Goal: Task Accomplishment & Management: Manage account settings

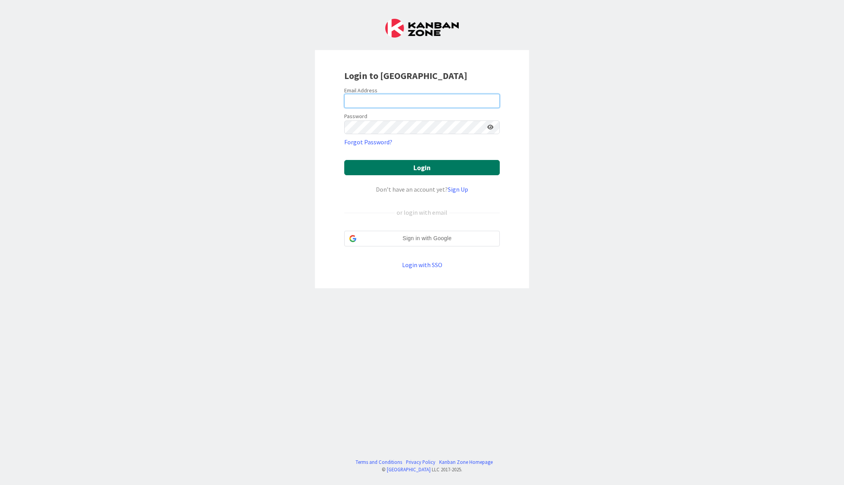
type input "[EMAIL_ADDRESS][DOMAIN_NAME]"
click at [432, 165] on button "Login" at bounding box center [422, 167] width 156 height 15
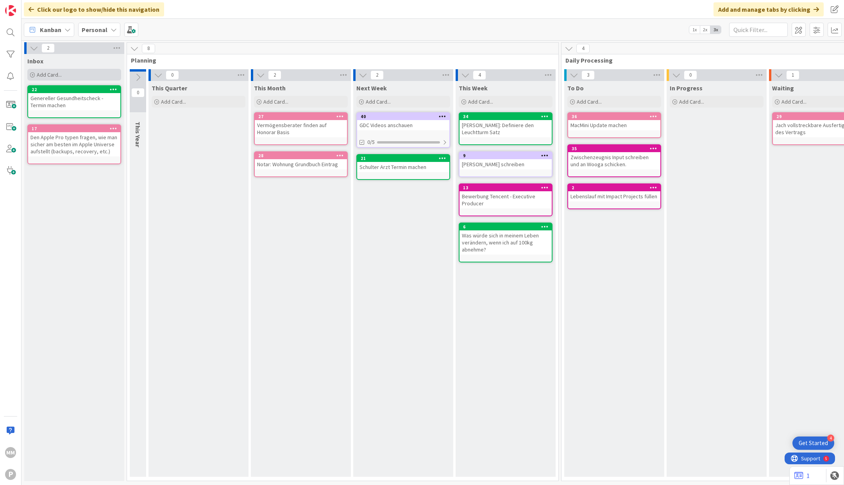
click at [54, 73] on span "Add Card..." at bounding box center [49, 74] width 25 height 7
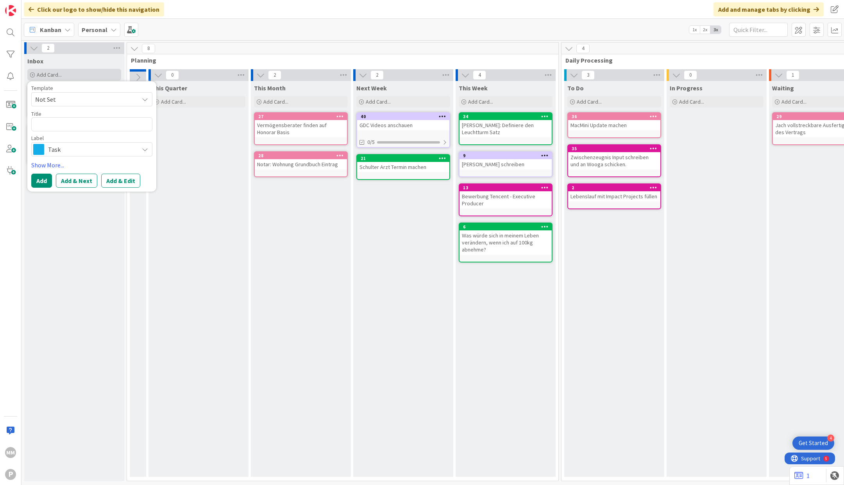
type textarea "x"
type textarea "P"
type textarea "x"
type textarea "PV"
type textarea "x"
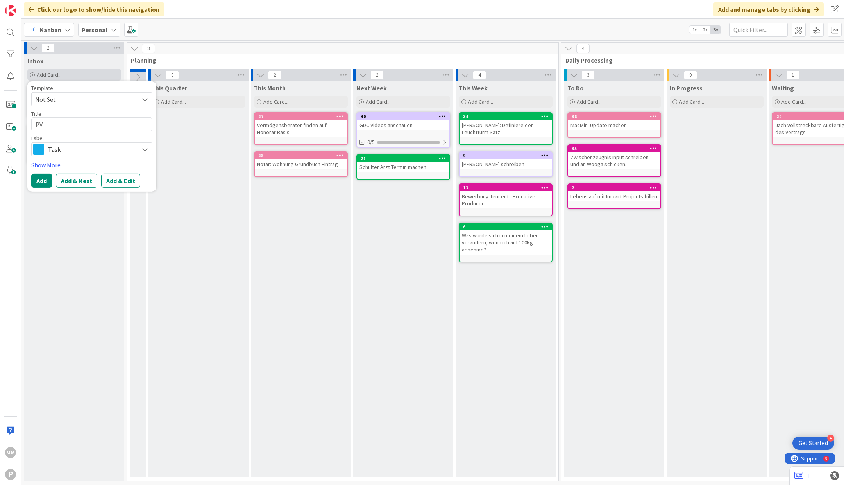
type textarea "PV"
type textarea "x"
type textarea "PV A"
type textarea "x"
type textarea "PV"
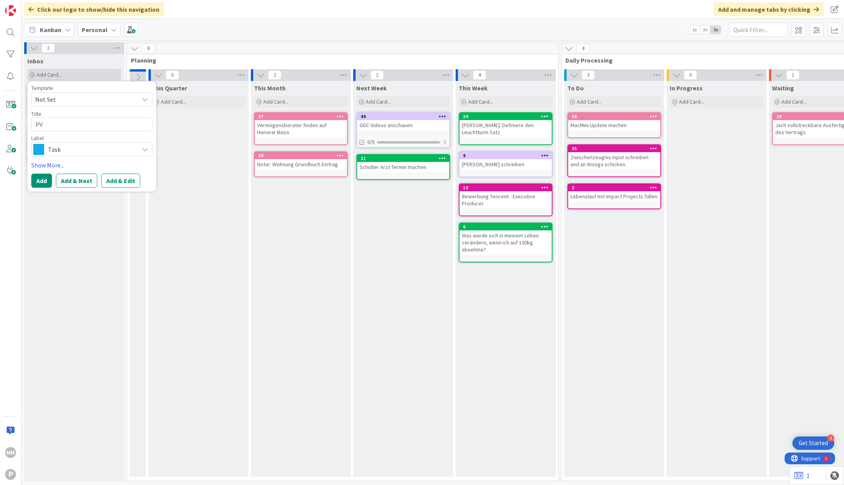
type textarea "x"
type textarea "PV B"
type textarea "x"
type textarea "PV Ba"
type textarea "x"
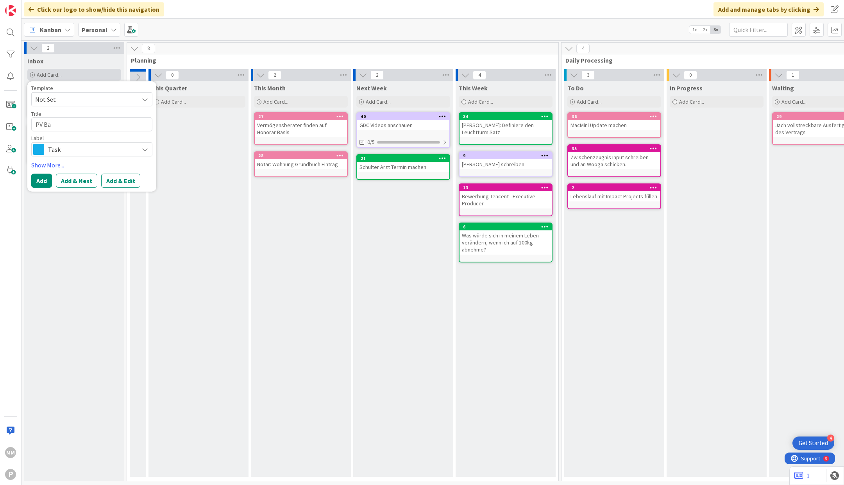
type textarea "PV B"
type textarea "x"
type textarea "PV"
type textarea "x"
type textarea "PV"
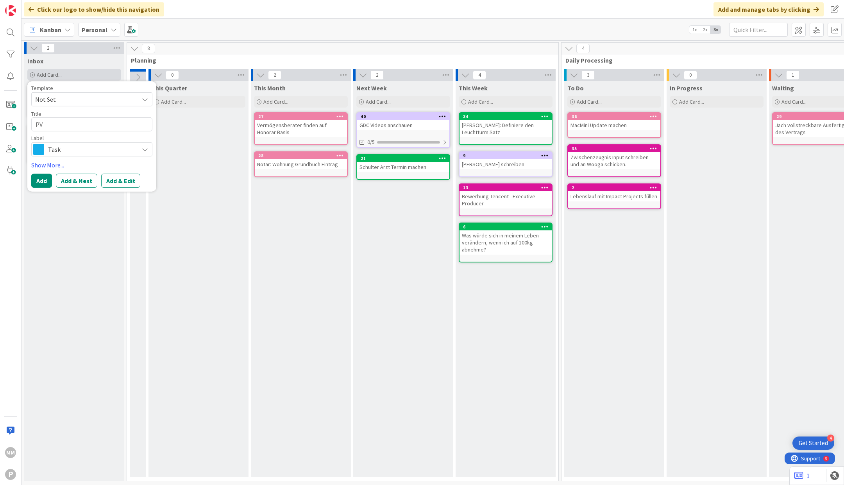
type textarea "x"
type textarea "P"
type textarea "x"
type textarea "S"
type textarea "x"
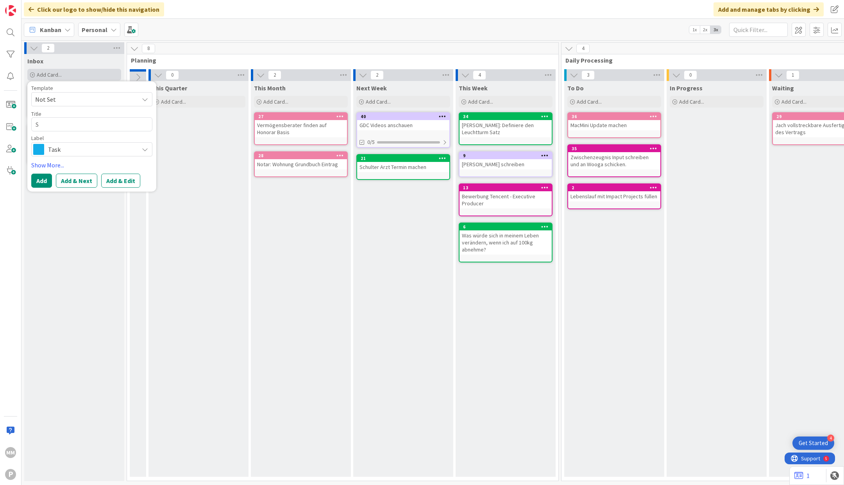
type textarea "St"
type textarea "x"
type textarea "Str"
type textarea "x"
type textarea "Stro"
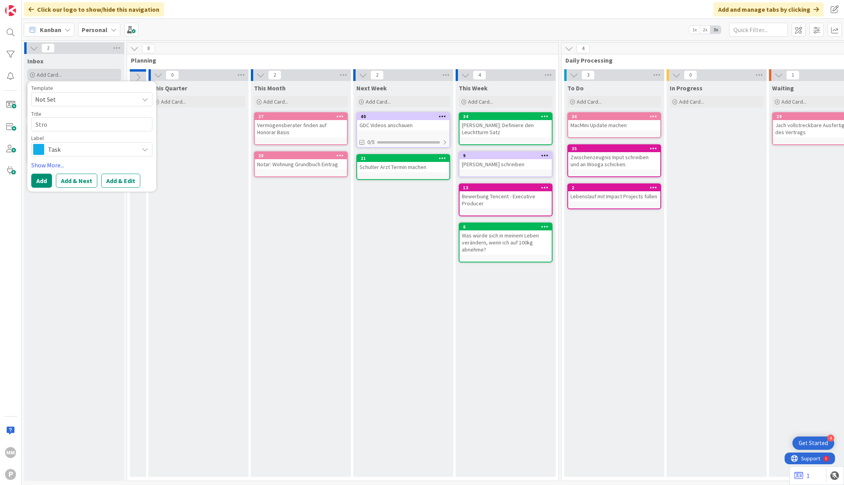
type textarea "x"
type textarea "Strom"
type textarea "x"
type textarea "Stroms"
type textarea "x"
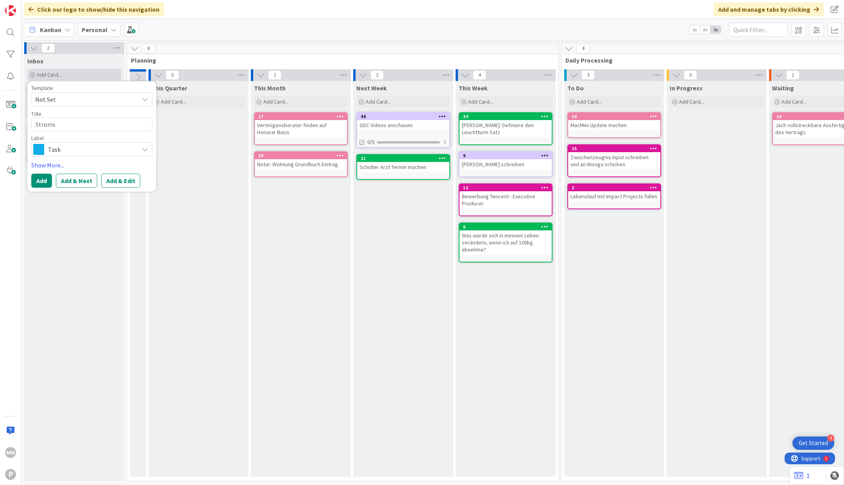
type textarea "Stromsp"
type textarea "x"
type textarea "Stromspe"
type textarea "x"
type textarea "Stromspei"
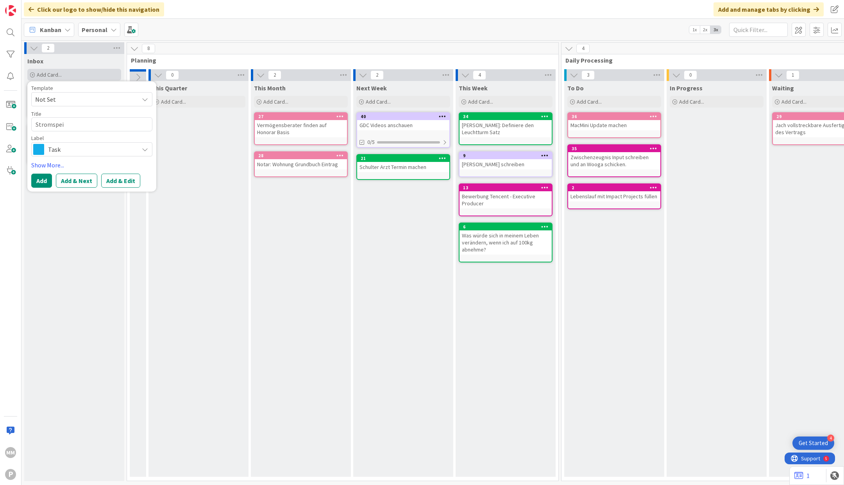
type textarea "x"
type textarea "Stromspeich"
type textarea "x"
type textarea "Stromspeiche"
type textarea "x"
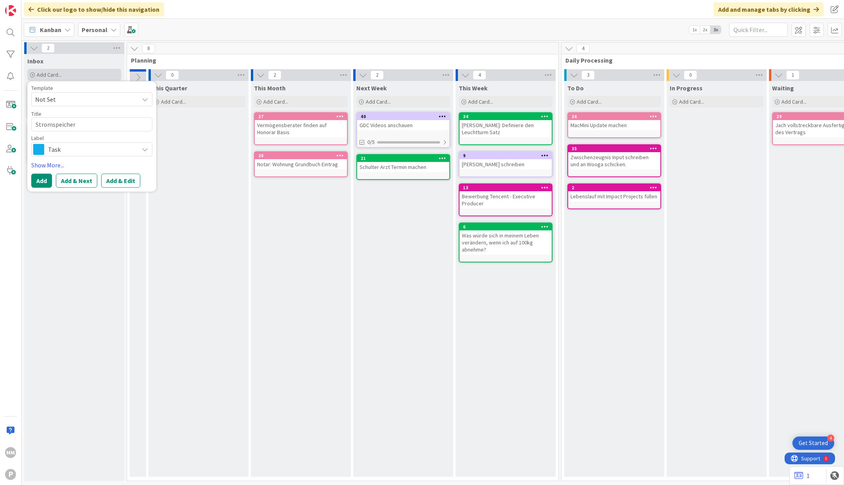
type textarea "Stromspeicher"
type textarea "x"
type textarea "Stromspeicher I"
type textarea "x"
type textarea "Stromspeicher In"
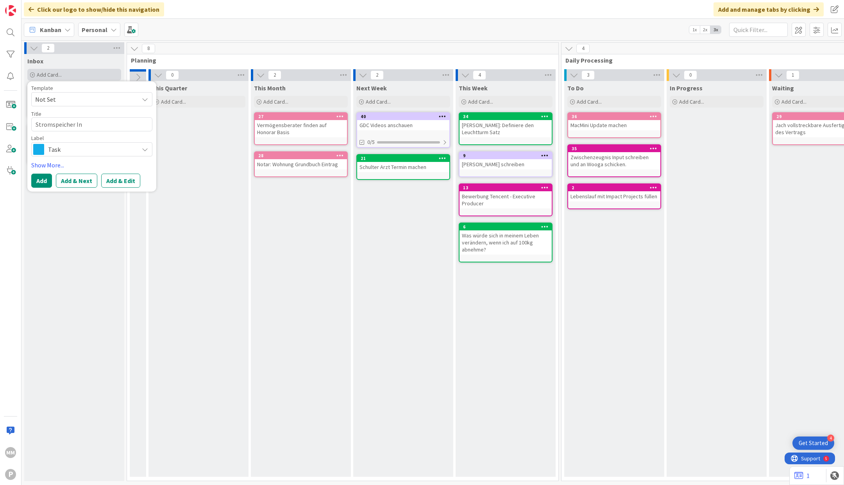
type textarea "x"
type textarea "Stromspeicher Inv"
type textarea "x"
type textarea "Stromspeicher Inve"
type textarea "x"
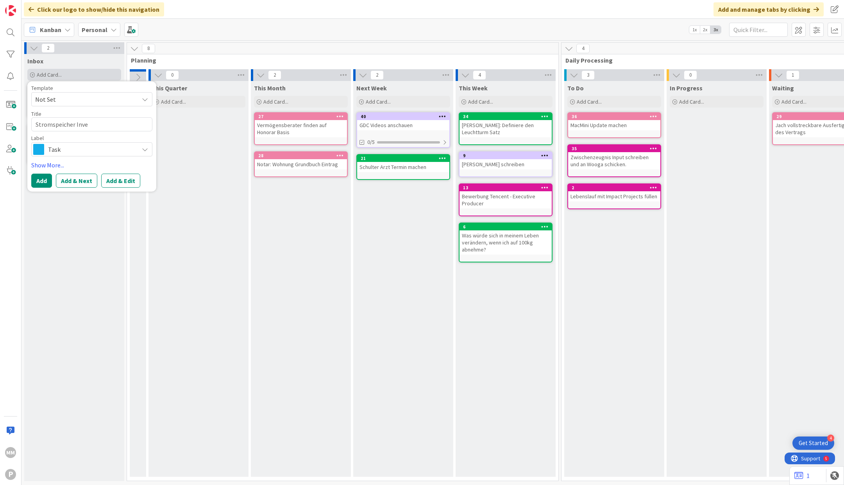
type textarea "Stromspeicher Inves"
type textarea "x"
type textarea "Stromspeicher Invest"
type textarea "x"
type textarea "Stromspeicher Investm"
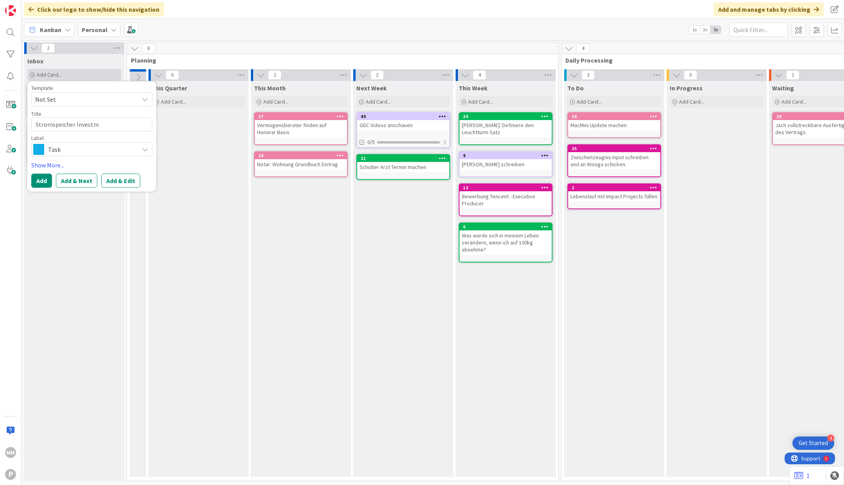
type textarea "x"
type textarea "Stromspeicher Investmen"
type textarea "x"
type textarea "Stromspeicher Investment"
type textarea "x"
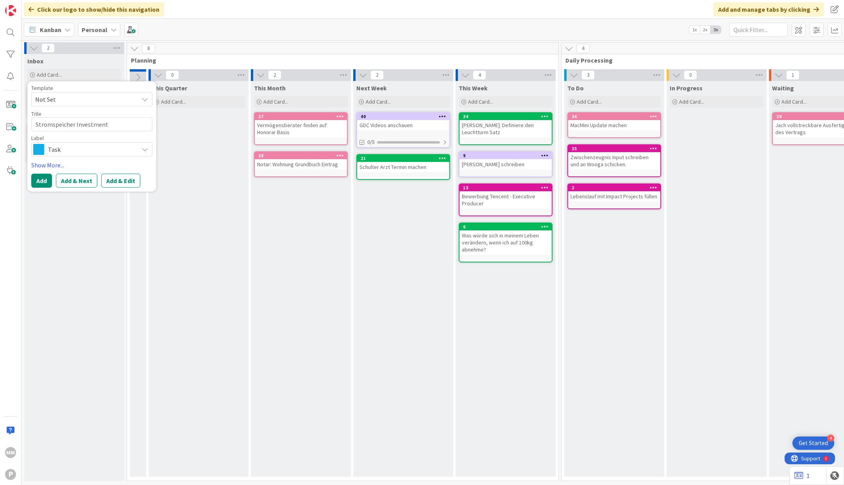
type textarea "Stromspeicher Investment"
click at [57, 148] on span "Task" at bounding box center [91, 149] width 87 height 11
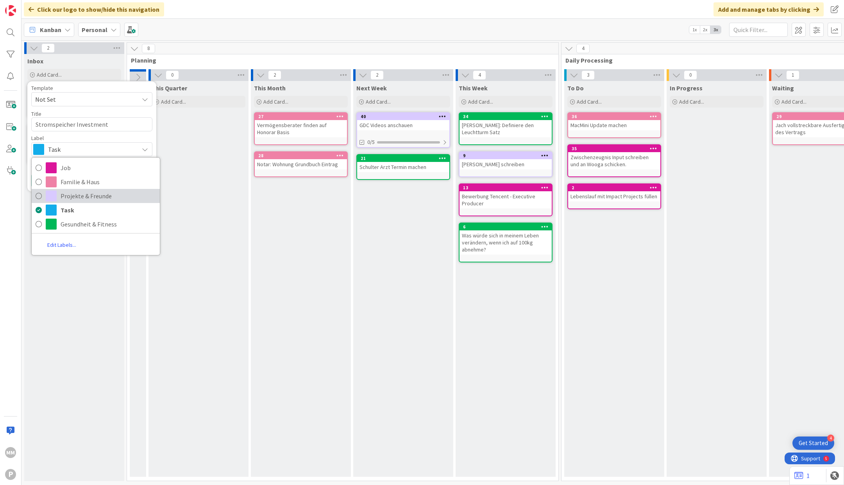
click at [59, 194] on link "Projekte & Freunde" at bounding box center [96, 196] width 128 height 14
type textarea "x"
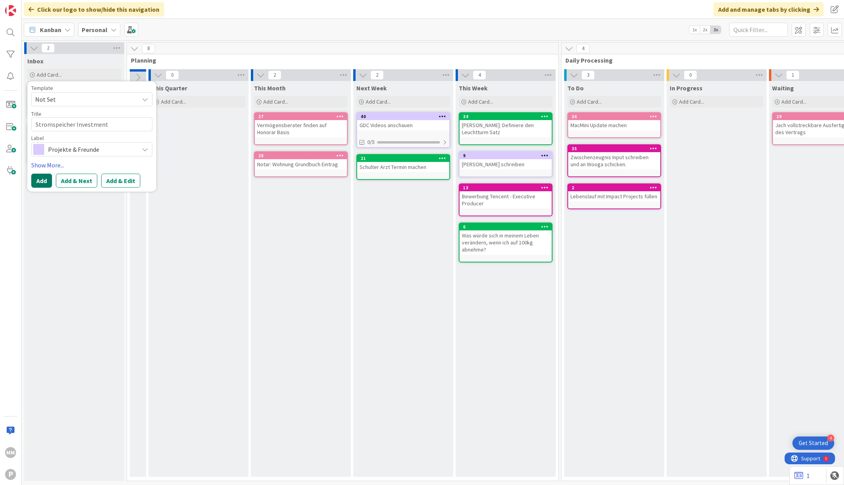
click at [41, 183] on button "Add" at bounding box center [41, 181] width 21 height 14
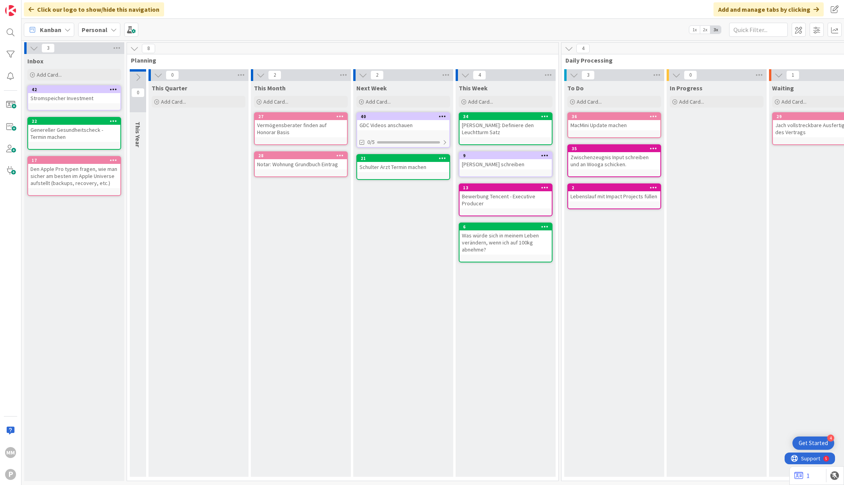
click at [61, 97] on div "Stromspeicher Investment" at bounding box center [74, 98] width 92 height 10
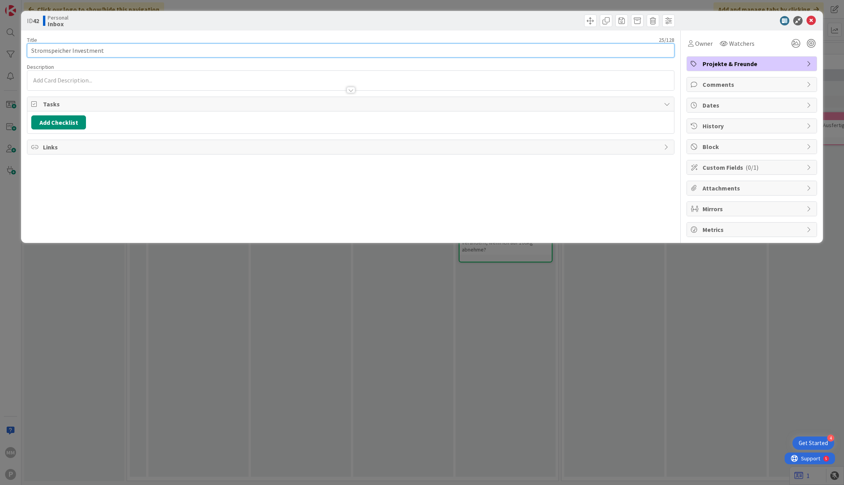
click at [265, 47] on input "Stromspeicher Investment" at bounding box center [351, 50] width 648 height 14
type input "Stromspeicher Investment"
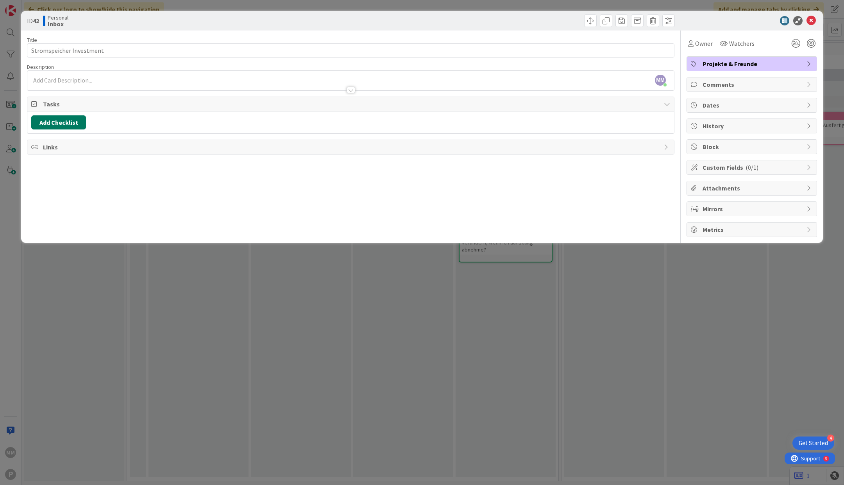
click at [59, 122] on button "Add Checklist" at bounding box center [58, 122] width 55 height 14
type input "Steps"
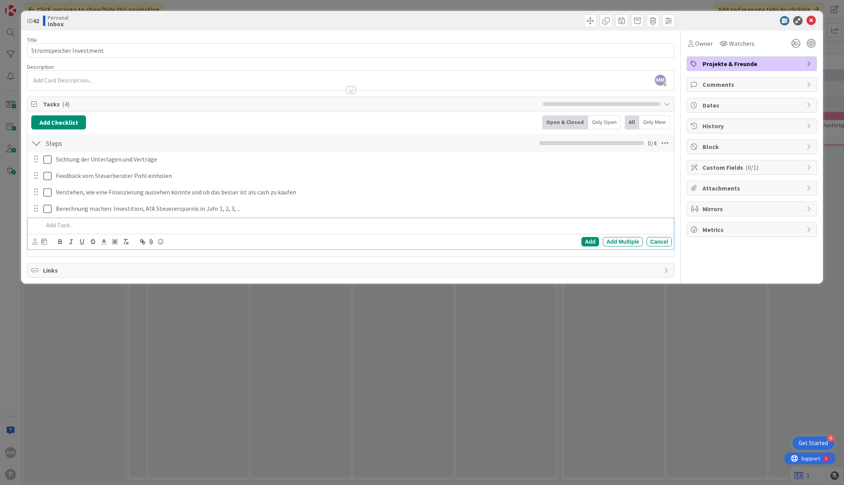
click at [111, 326] on div "ID 42 Personal Inbox Title 24 / 128 Stromspeicher Investment Description MM [PE…" at bounding box center [422, 242] width 844 height 485
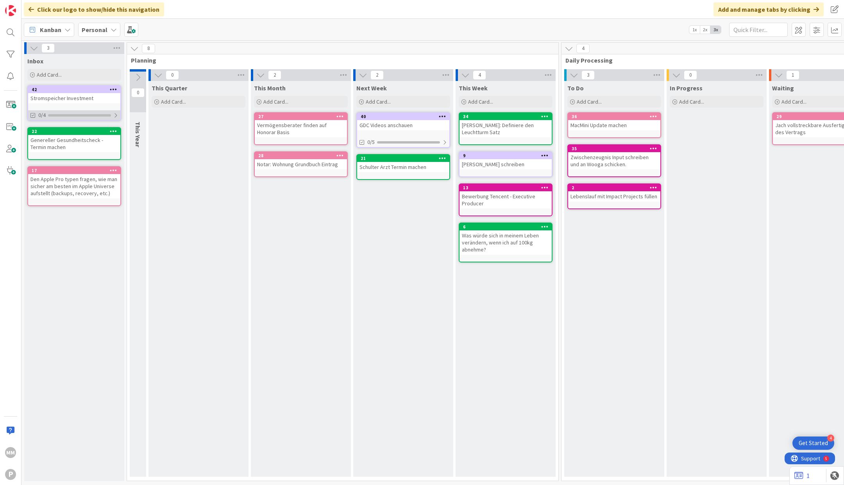
click at [114, 115] on div at bounding box center [115, 115] width 5 height 6
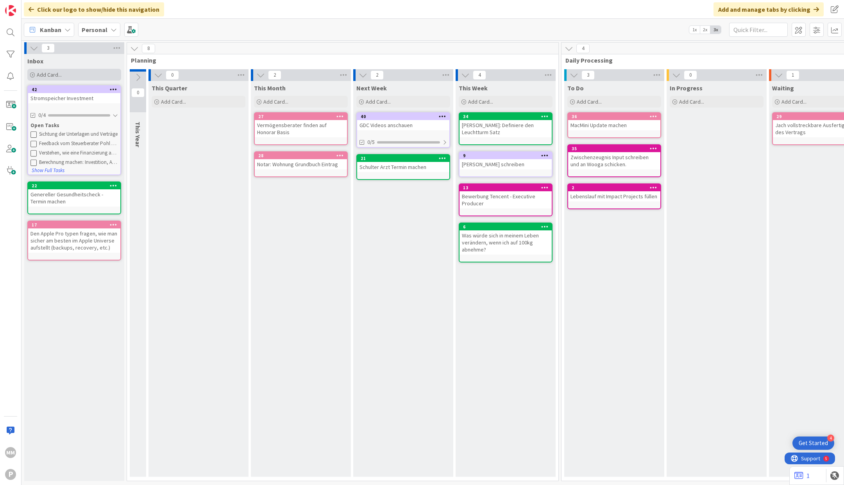
click at [72, 70] on div "Add Card..." at bounding box center [74, 75] width 94 height 12
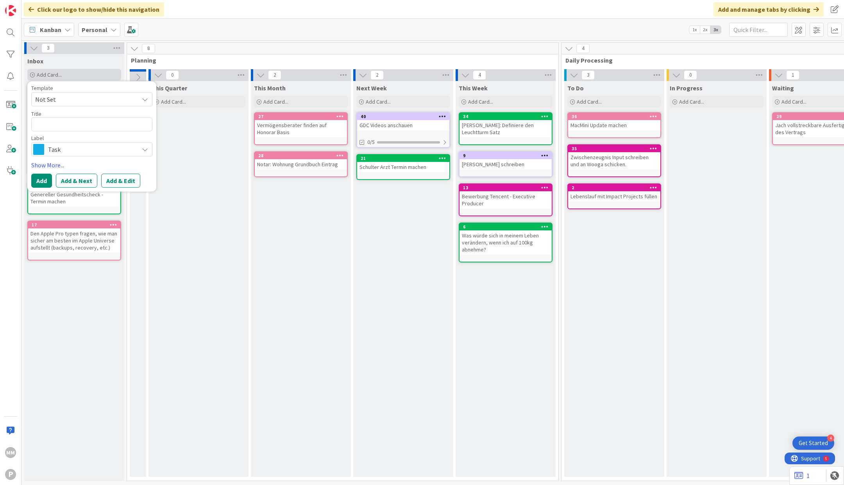
click at [72, 70] on div "Add Card..." at bounding box center [74, 75] width 94 height 12
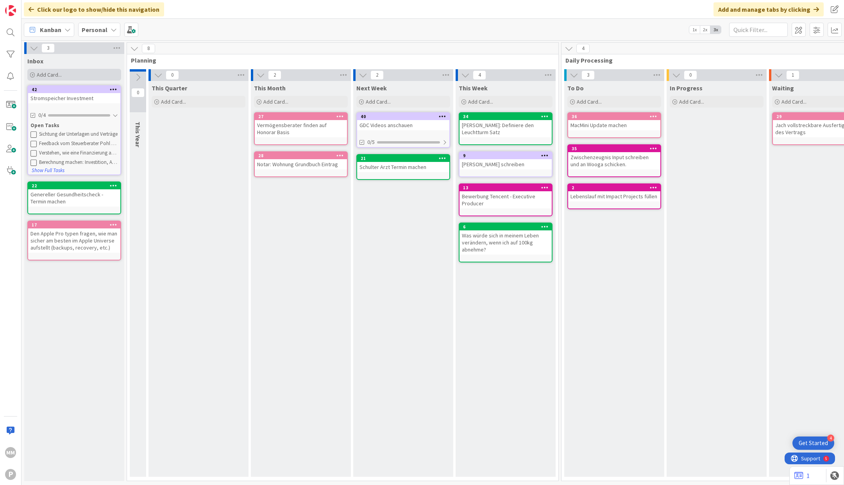
click at [72, 70] on div "Add Card..." at bounding box center [74, 75] width 94 height 12
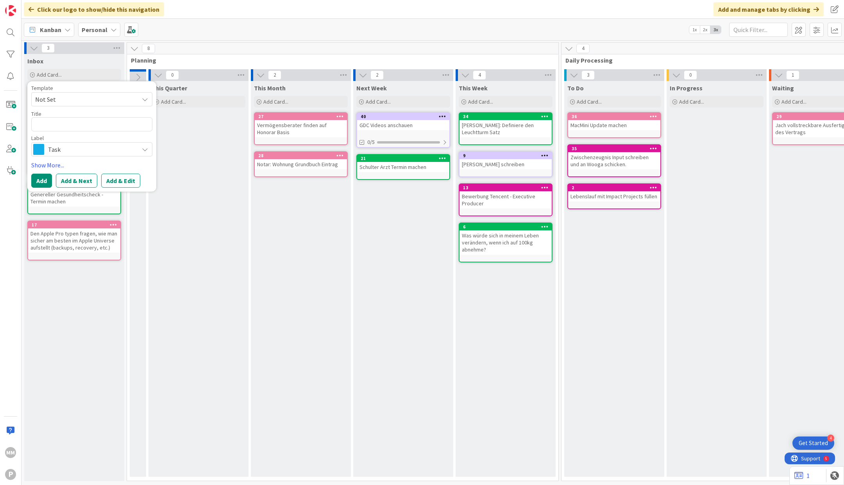
click at [70, 97] on span "Not Set" at bounding box center [84, 99] width 98 height 10
click at [67, 127] on textarea at bounding box center [91, 124] width 121 height 14
type textarea "x"
type textarea "U"
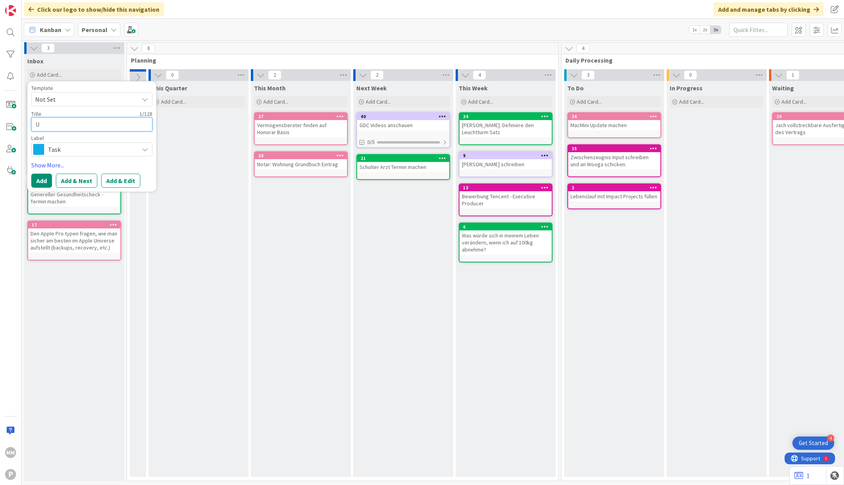
type textarea "x"
type textarea "UG"
type textarea "x"
type textarea "UG"
type textarea "x"
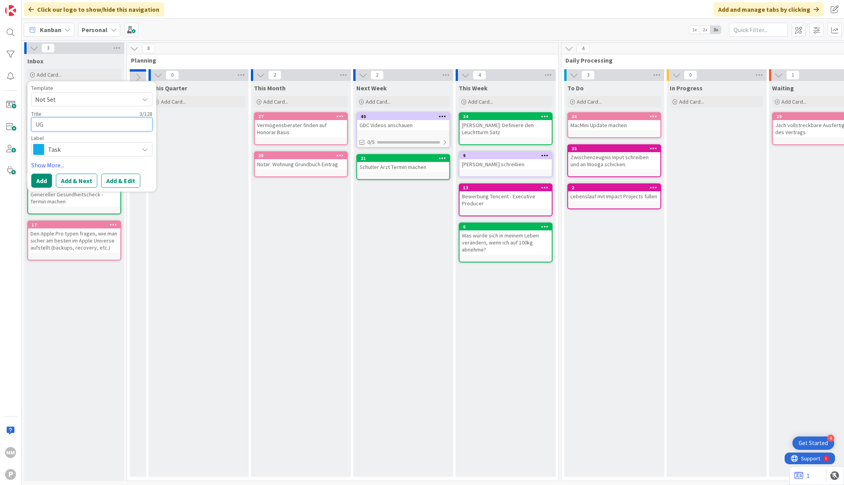
type textarea "UG U"
type textarea "x"
type textarea "UG Un"
type textarea "x"
type textarea "UG Unt"
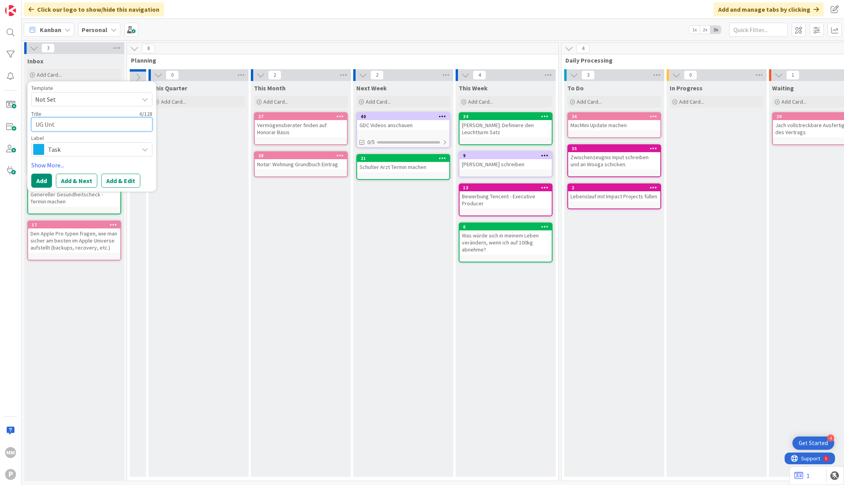
type textarea "x"
type textarea "UG Unte"
type textarea "x"
type textarea "UG Unter"
type textarea "x"
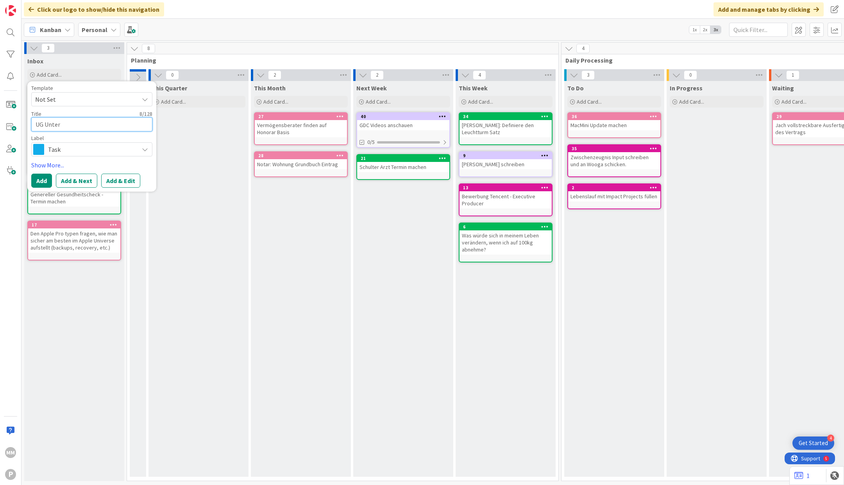
type textarea "UG Unterl"
type textarea "x"
type textarea "UG Unterla"
type textarea "x"
type textarea "UG Unterlag"
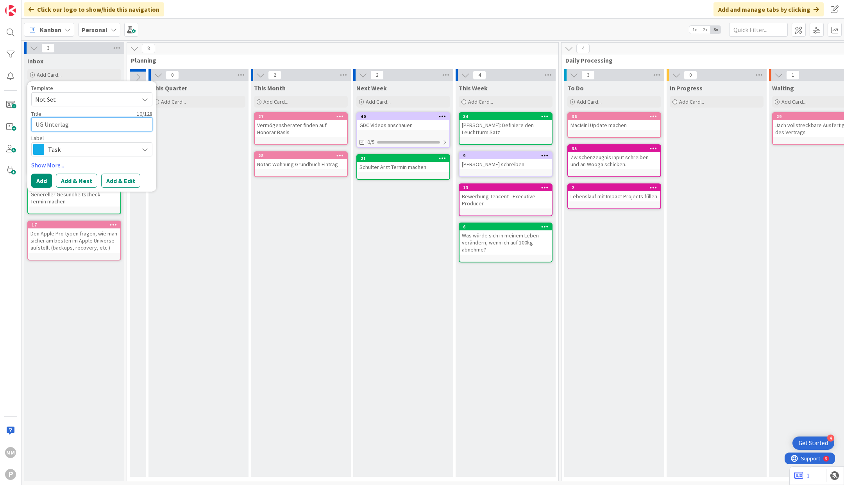
type textarea "x"
type textarea "UG Unterlage"
type textarea "x"
type textarea "UG Unterlagen"
type textarea "x"
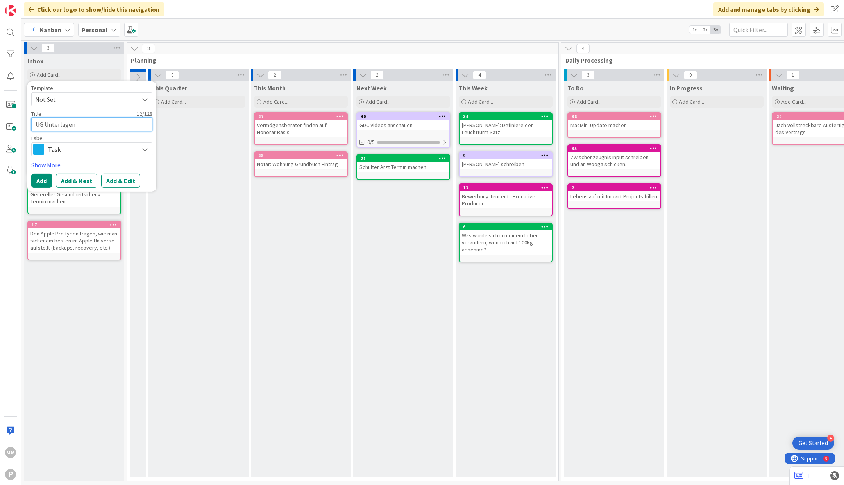
type textarea "UG Unterlagen"
type textarea "x"
type textarea "UG Unterlagen a"
type textarea "x"
type textarea "UG Unterlagen an"
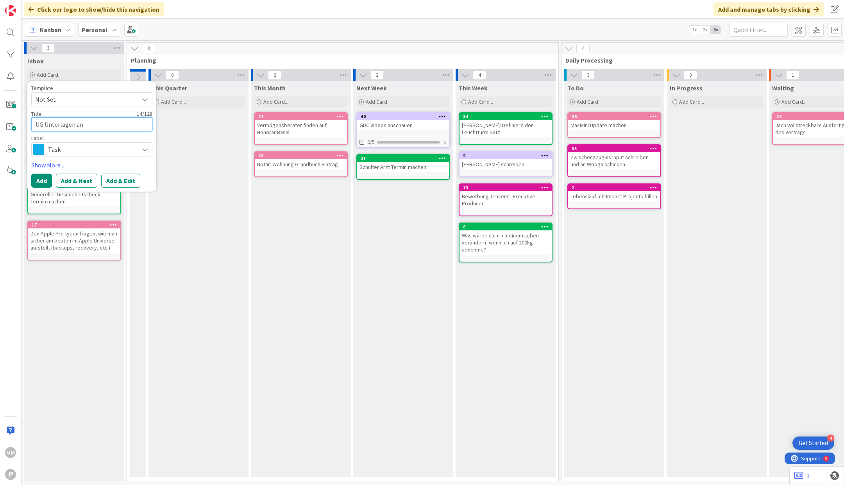
type textarea "x"
type textarea "UG Unterlagen an"
type textarea "x"
type textarea "UG Unterlagen an F"
type textarea "x"
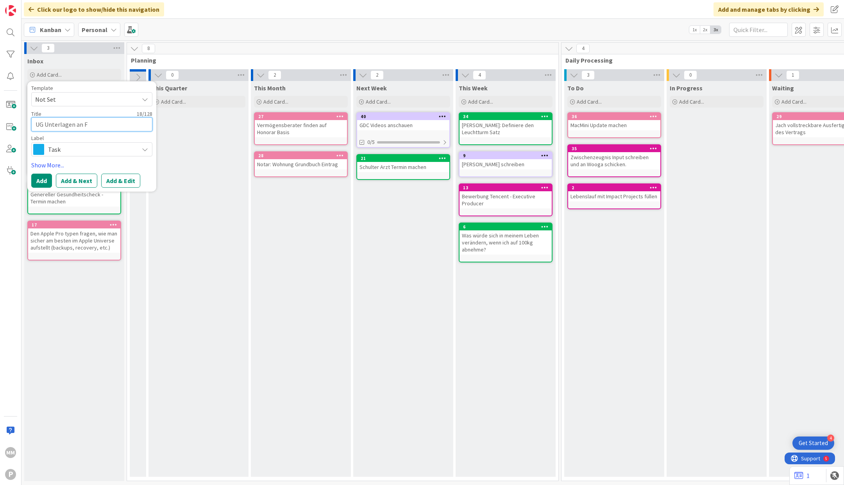
type textarea "UG Unterlagen an Fi"
type textarea "x"
type textarea "UG Unterlagen an Fie"
type textarea "x"
type textarea "UG Unterlagen an Fied"
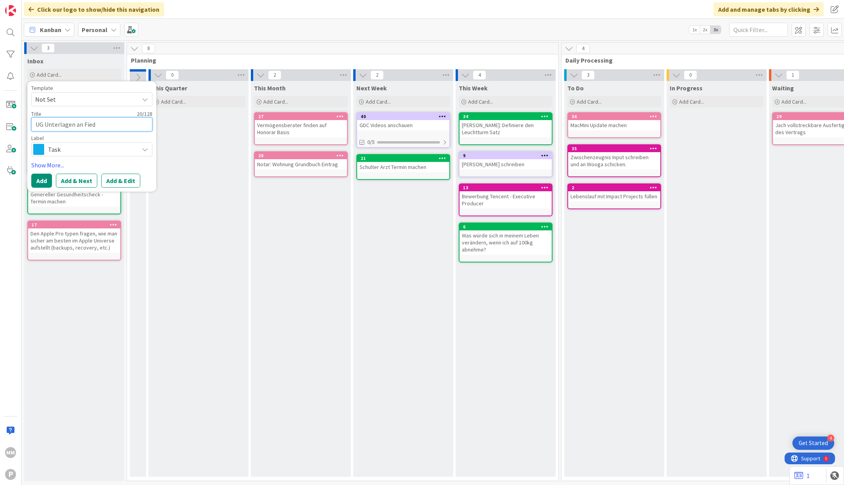
type textarea "x"
type textarea "UG Unterlagen an Fiedle"
type textarea "x"
type textarea "UG Unterlagen an Fiedler"
type textarea "x"
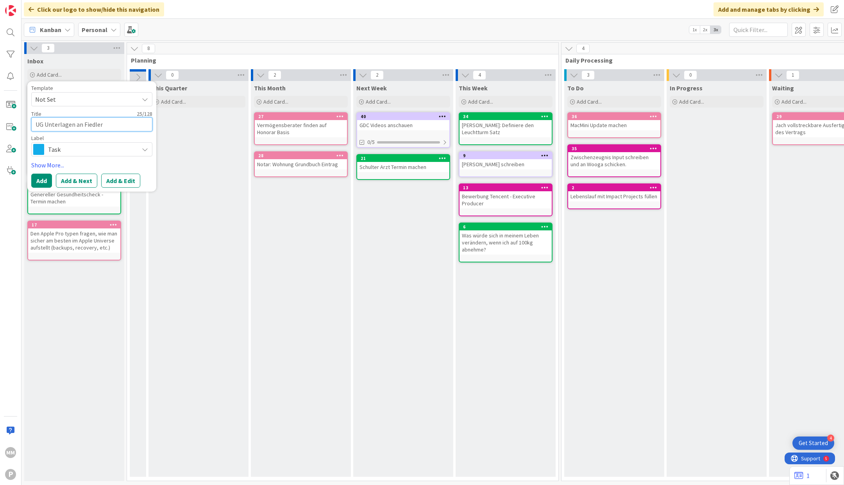
type textarea "UG Unterlagen an Fiedler f"
type textarea "x"
type textarea "UG Unterlagen an Fiedler fü"
type textarea "x"
type textarea "UG Unterlagen an Fiedler für"
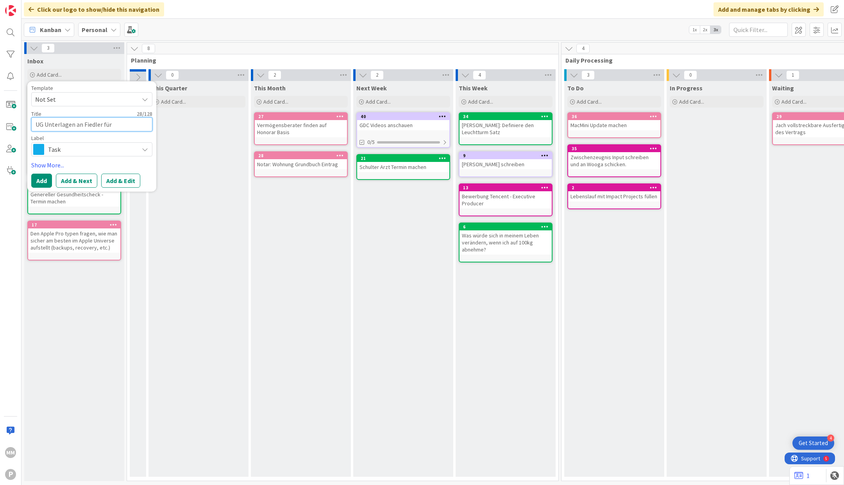
type textarea "x"
type textarea "UG Unterlagen an Fiedler für"
type textarea "x"
type textarea "UG Unterlagen an Fiedler für 20"
type textarea "x"
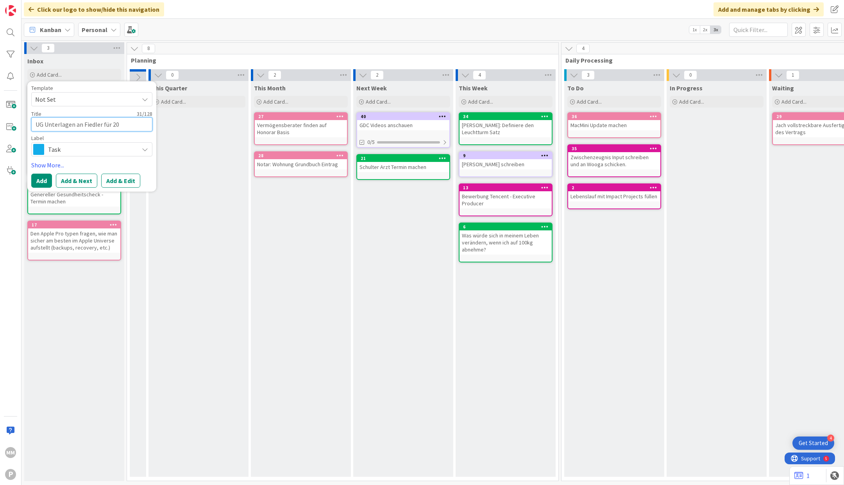
type textarea "UG Unterlagen an Fiedler für 202"
type textarea "x"
type textarea "UG Unterlagen an Fiedler für 2024"
type textarea "x"
type textarea "UG Unterlagen an Fiedler für 2024 J"
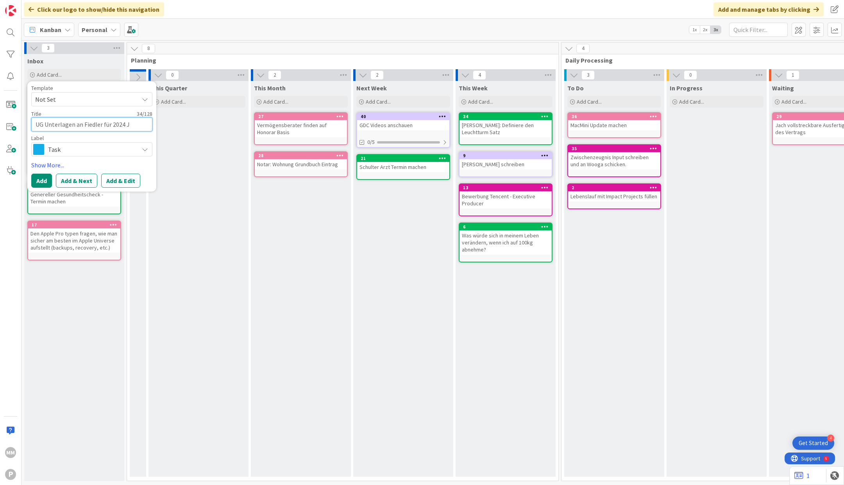
type textarea "x"
type textarea "UG Unterlagen an Fiedler für 2024 Jah"
type textarea "x"
type textarea "UG Unterlagen an Fiedler für 2024 Jahr"
type textarea "x"
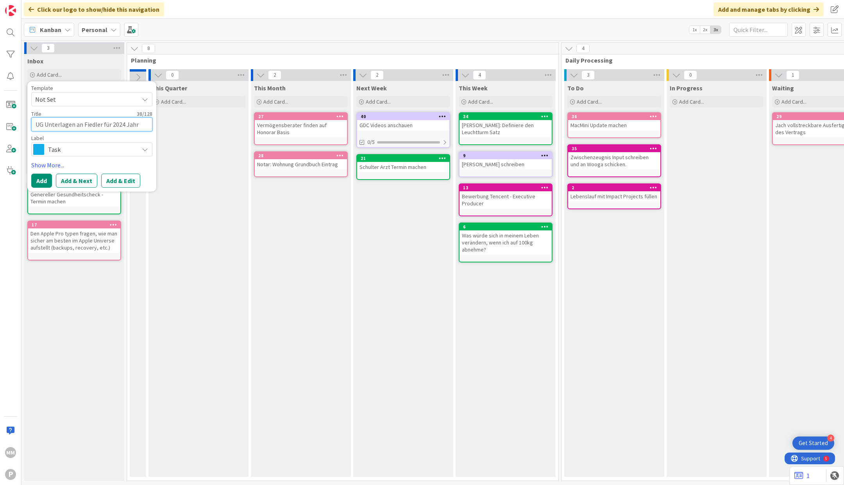
type textarea "UG Unterlagen an Fiedler für 2024 Jahre"
type textarea "x"
type textarea "UG Unterlagen an Fiedler für 2024 Jahres"
type textarea "x"
type textarea "UG Unterlagen an Fiedler für 2024 Jahresa"
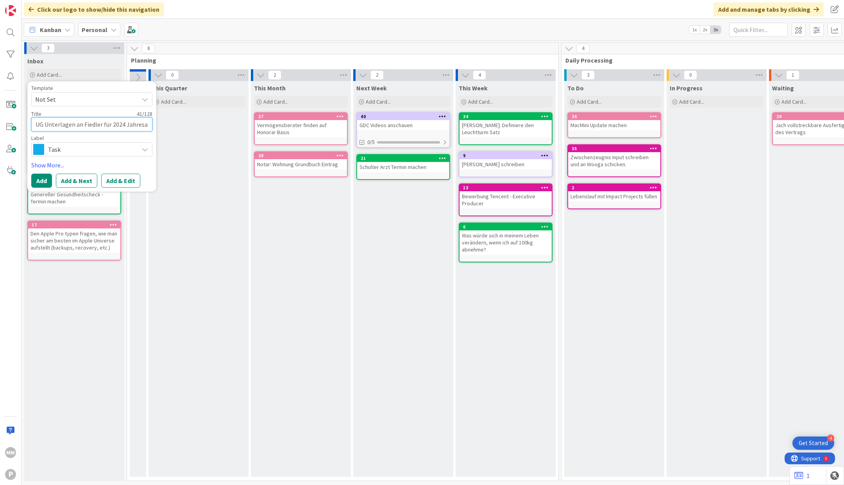
type textarea "x"
type textarea "UG Unterlagen an Fiedler für 2024 Jahresab"
type textarea "x"
type textarea "UG Unterlagen an Fiedler für 2024 Jahresabs"
type textarea "x"
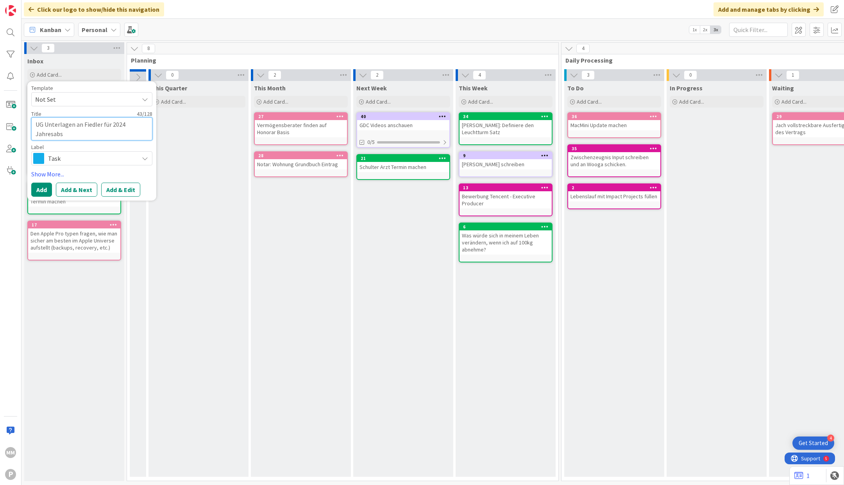
type textarea "UG Unterlagen an Fiedler für 2024 Jahresabsc"
type textarea "x"
type textarea "UG Unterlagen an Fiedler für 2024 Jahresabsch"
type textarea "x"
type textarea "UG Unterlagen an Fiedler für 2024 Jahresabschl"
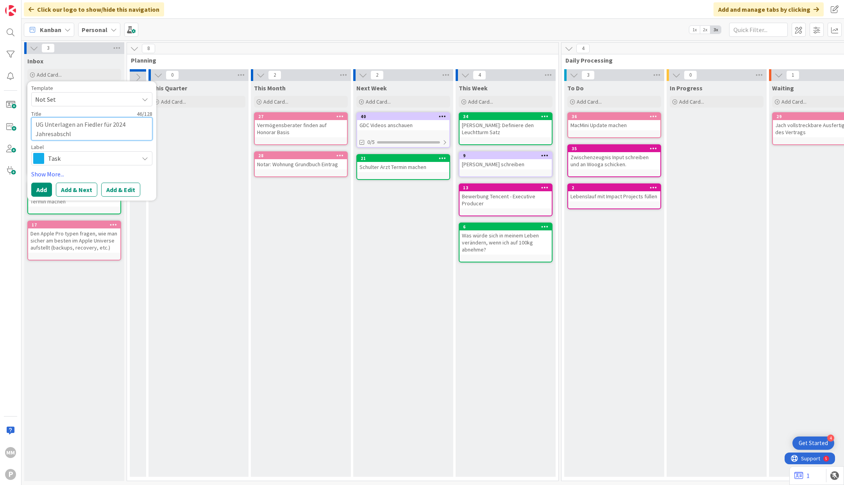
type textarea "x"
type textarea "UG Unterlagen an Fiedler für 2024 Jahresabschlu"
type textarea "x"
type textarea "UG Unterlagen an Fiedler für 2024 Jahresabschlus"
type textarea "x"
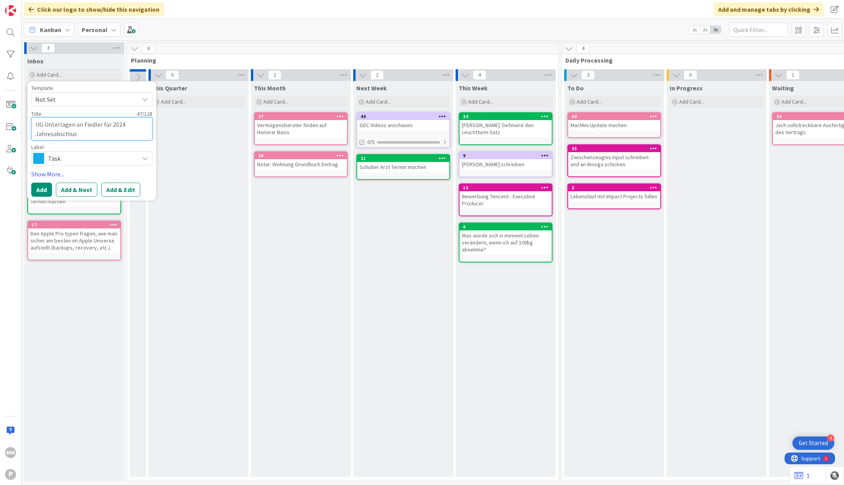
type textarea "UG Unterlagen an Fiedler für 2024 Jahresabschluss"
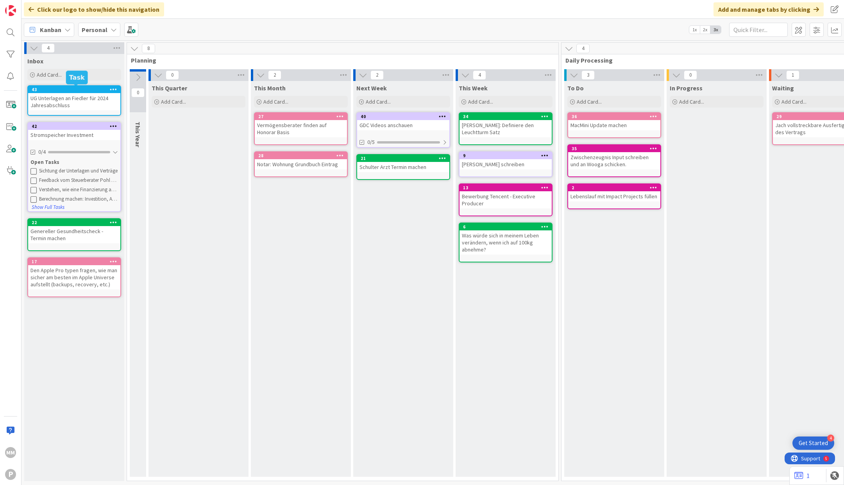
click at [74, 89] on div "43" at bounding box center [76, 89] width 89 height 5
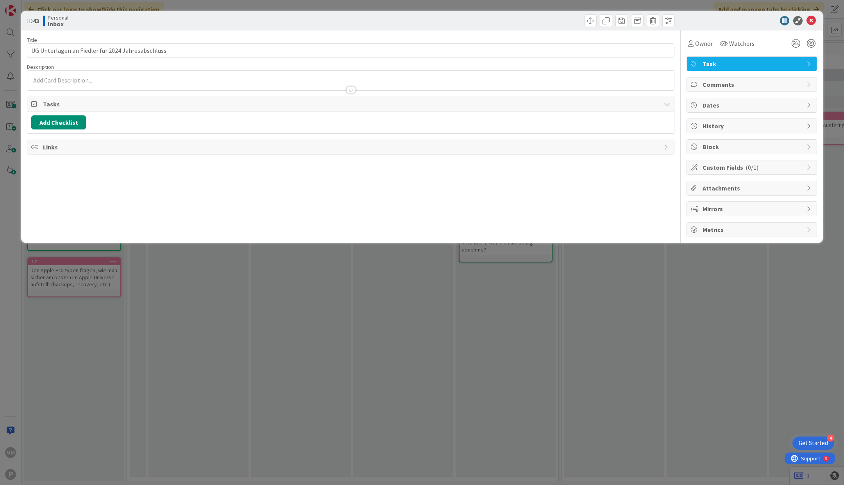
click at [759, 59] on span "Task" at bounding box center [753, 63] width 100 height 9
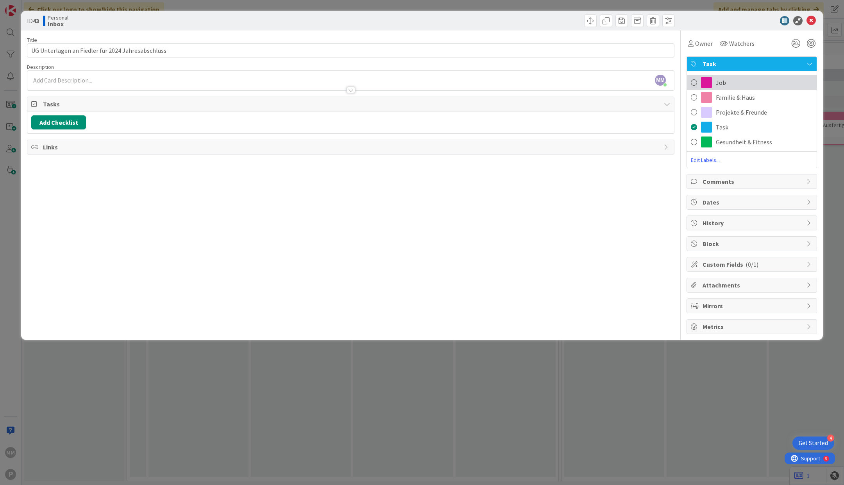
click at [721, 84] on span "Job" at bounding box center [721, 82] width 10 height 9
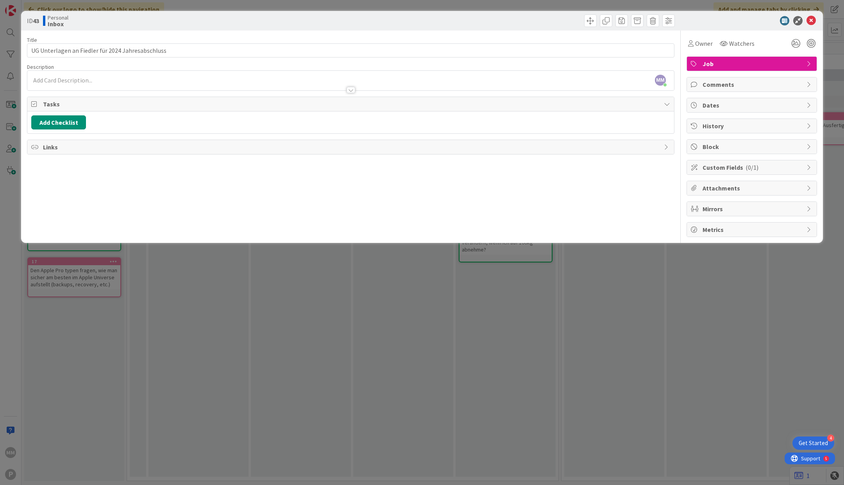
click at [401, 315] on div "ID 43 Personal Inbox Title 49 / 128 UG Unterlagen an Fiedler für 2024 Jahresabs…" at bounding box center [422, 242] width 844 height 485
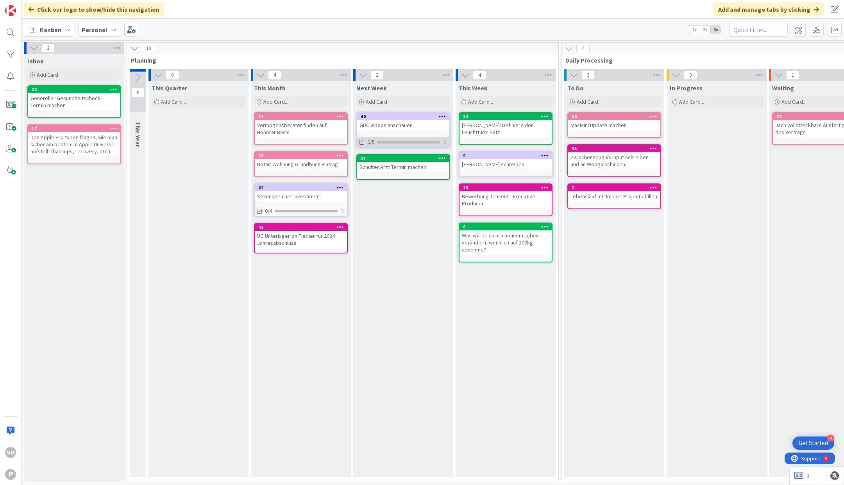
click at [445, 141] on div at bounding box center [445, 142] width 5 height 6
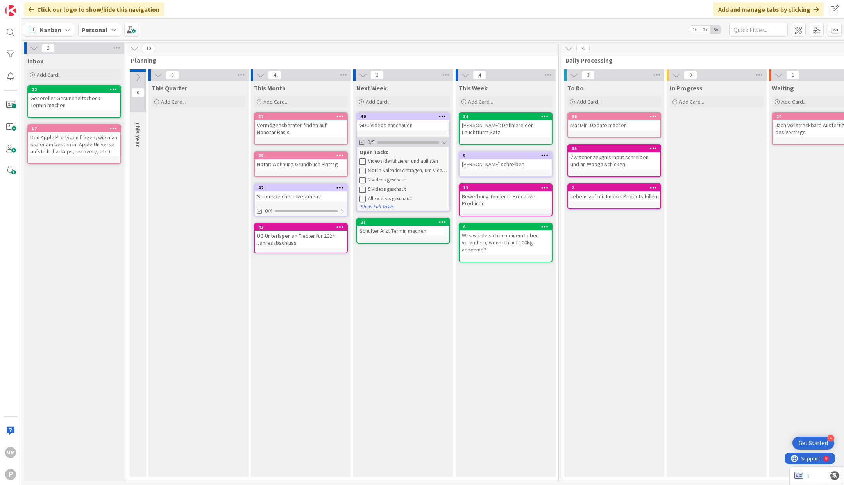
click at [445, 141] on div at bounding box center [444, 142] width 5 height 6
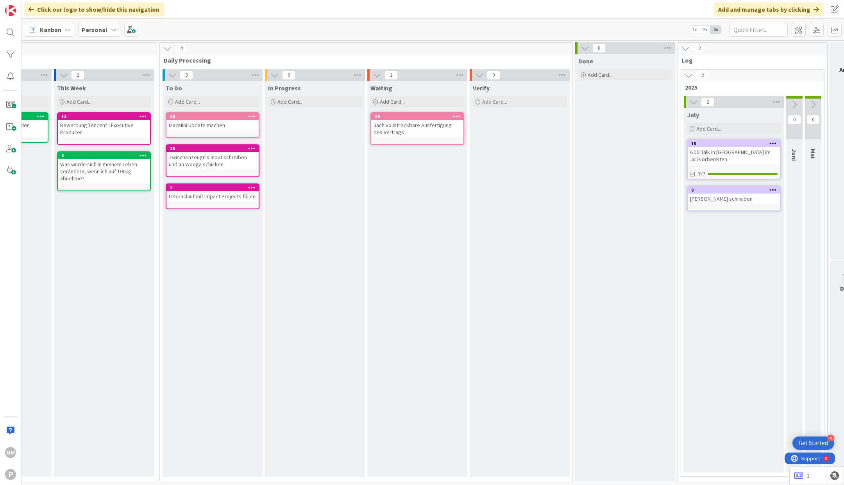
scroll to position [0, 392]
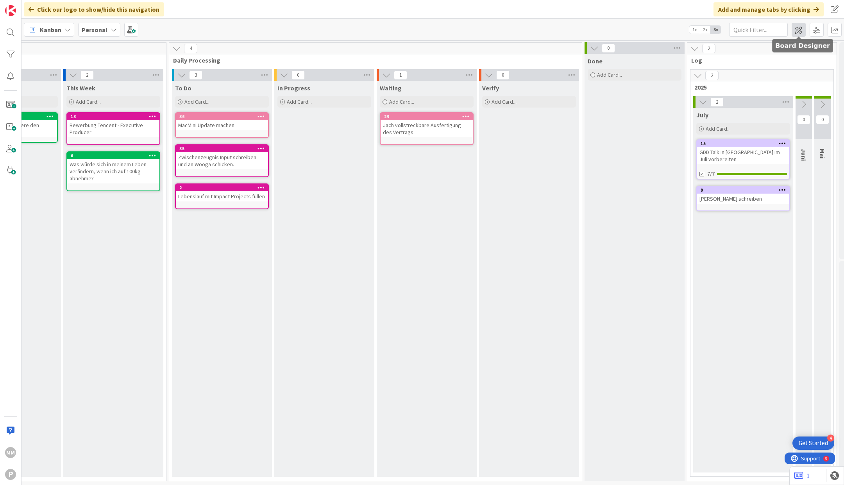
click at [801, 30] on span at bounding box center [799, 30] width 14 height 14
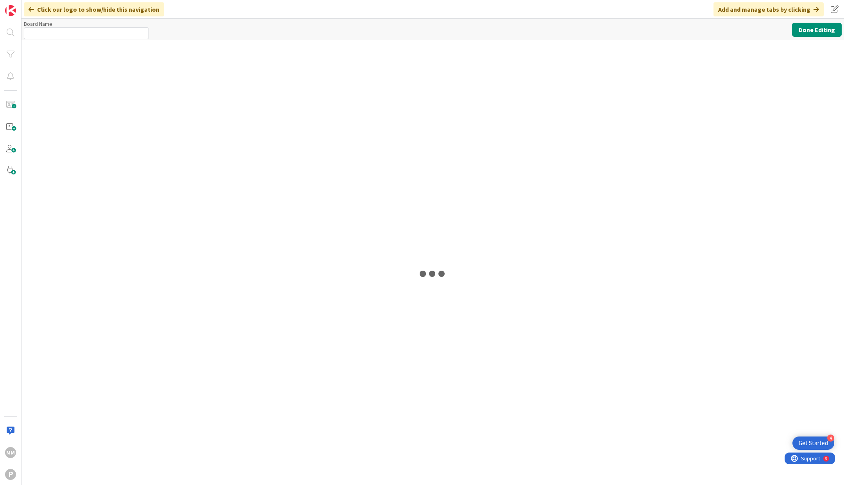
type input "Personal"
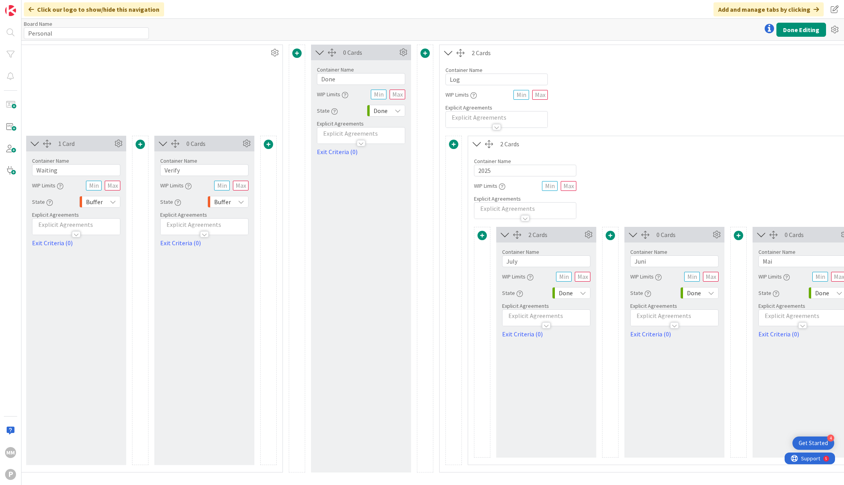
scroll to position [0, 1224]
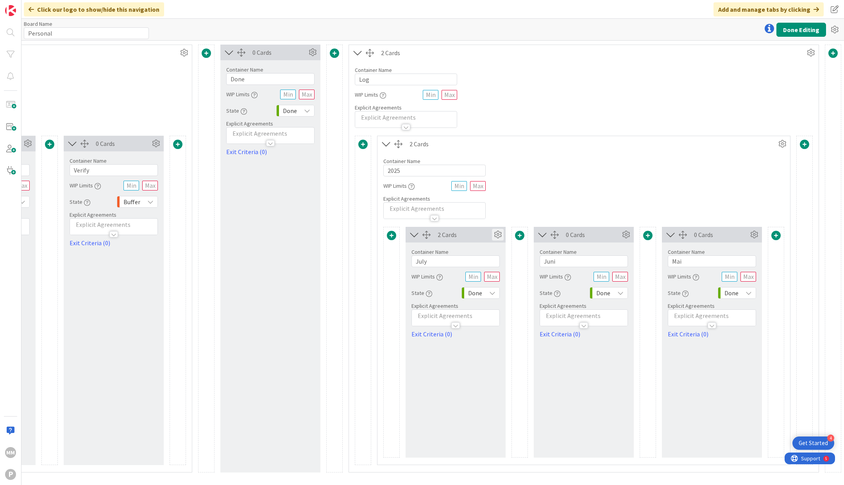
click at [495, 235] on icon at bounding box center [498, 235] width 12 height 12
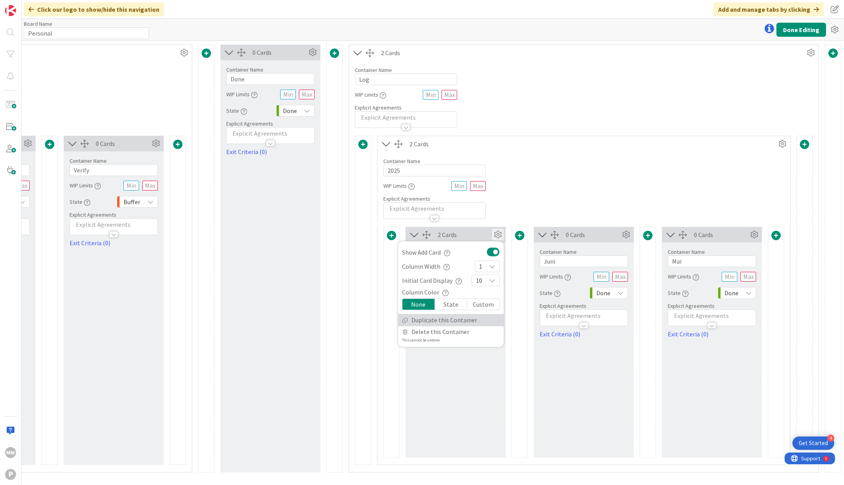
click at [446, 319] on link "Duplicate this Container" at bounding box center [451, 319] width 106 height 11
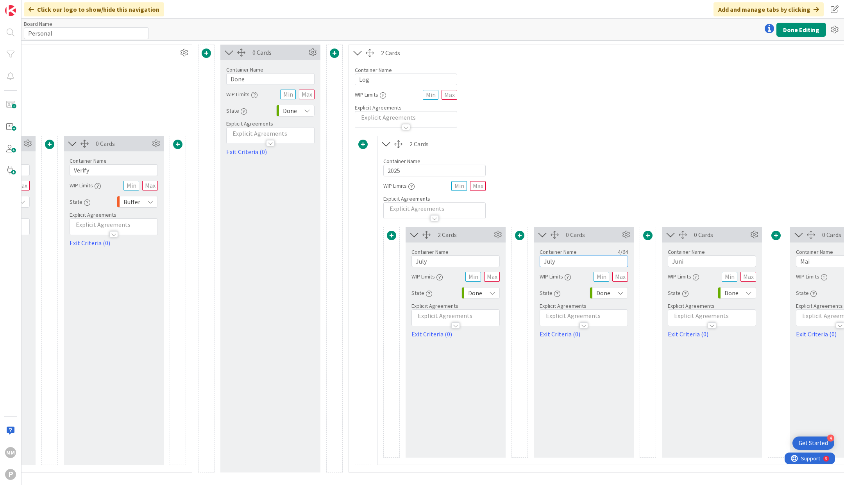
click at [551, 262] on input "July" at bounding box center [584, 261] width 88 height 12
type input "August"
click at [496, 233] on icon at bounding box center [498, 235] width 12 height 12
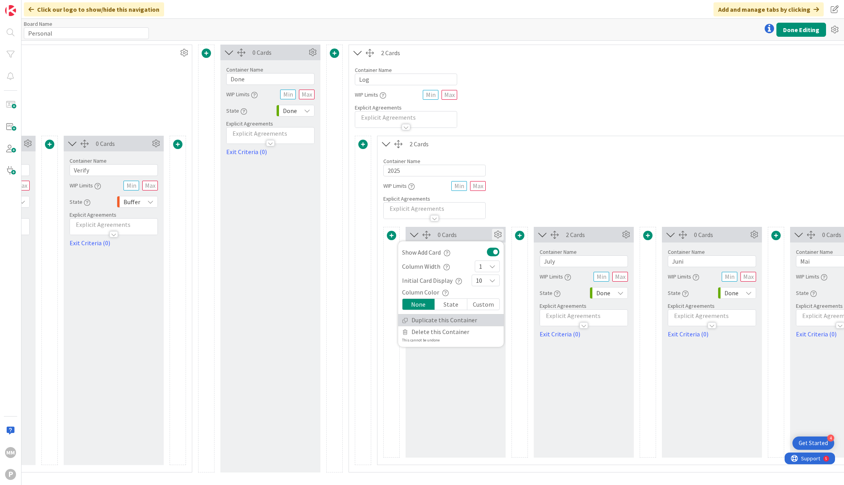
click at [439, 318] on link "Duplicate this Container" at bounding box center [451, 319] width 106 height 11
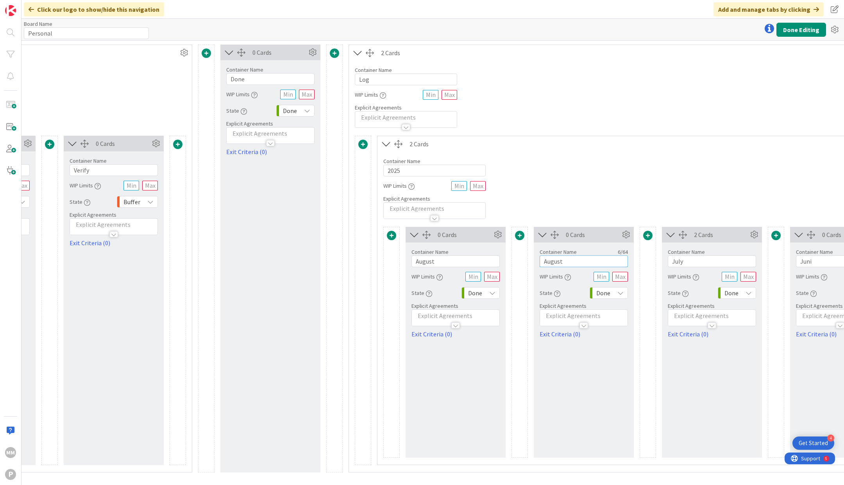
click at [553, 257] on input "August" at bounding box center [584, 261] width 88 height 12
type input "September"
click at [805, 29] on button "Done Editing" at bounding box center [802, 30] width 50 height 14
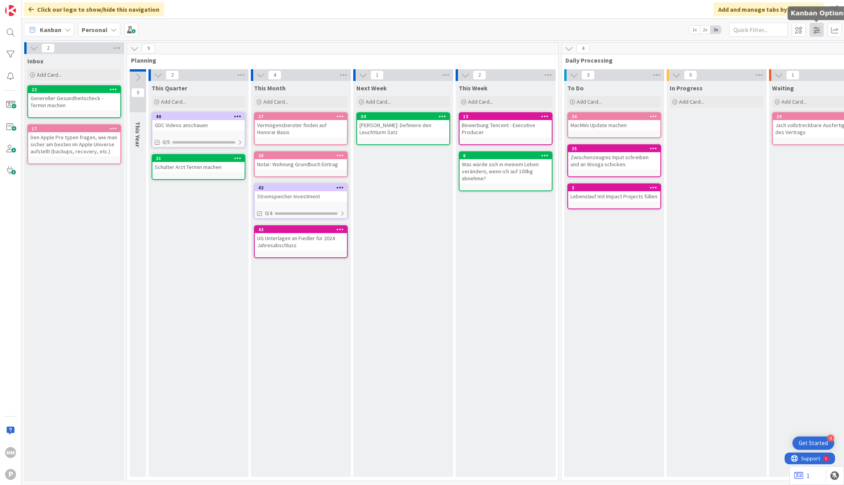
click at [817, 33] on span at bounding box center [817, 30] width 14 height 14
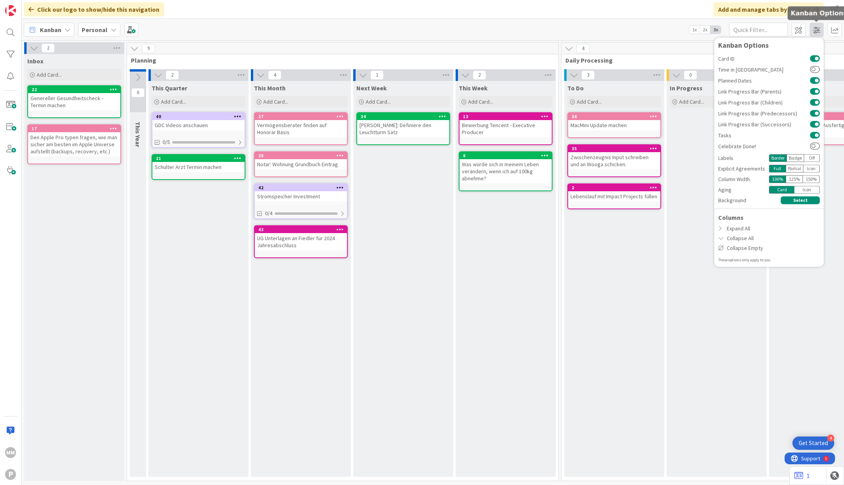
click at [817, 33] on span at bounding box center [817, 30] width 14 height 14
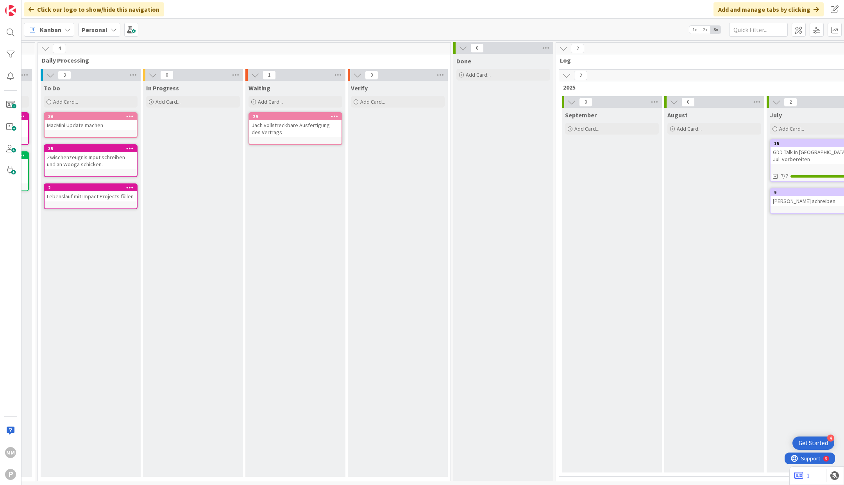
scroll to position [0, 633]
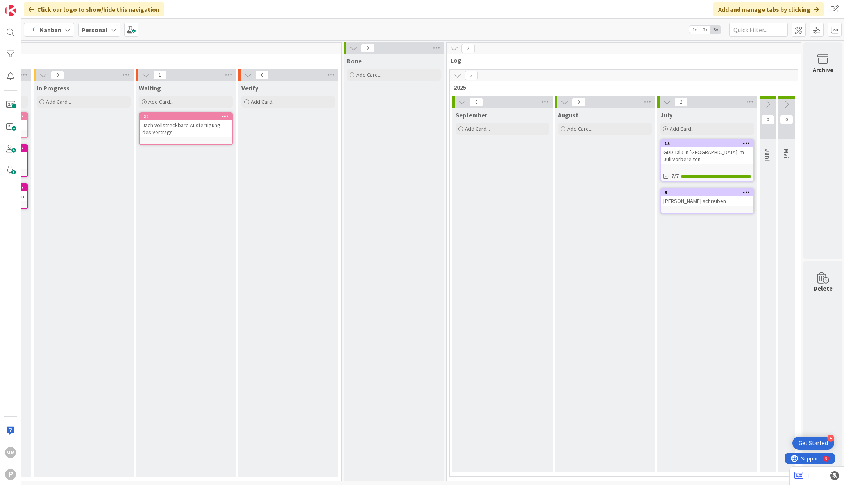
click at [769, 105] on icon at bounding box center [768, 104] width 9 height 9
click at [769, 104] on icon at bounding box center [769, 102] width 9 height 9
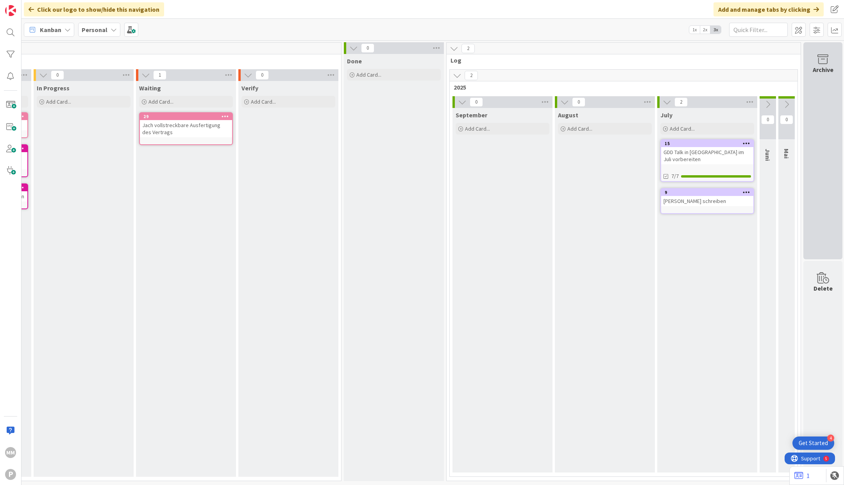
click at [820, 60] on icon at bounding box center [823, 59] width 30 height 11
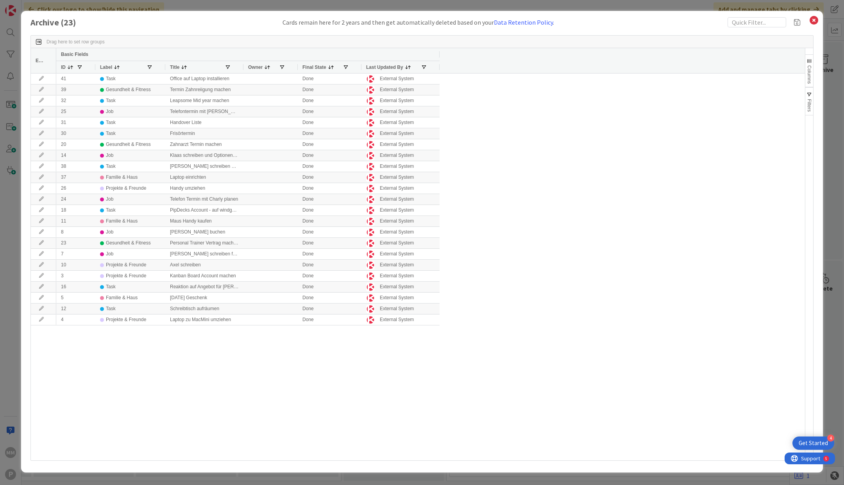
click at [810, 110] on span "Filters" at bounding box center [809, 105] width 5 height 13
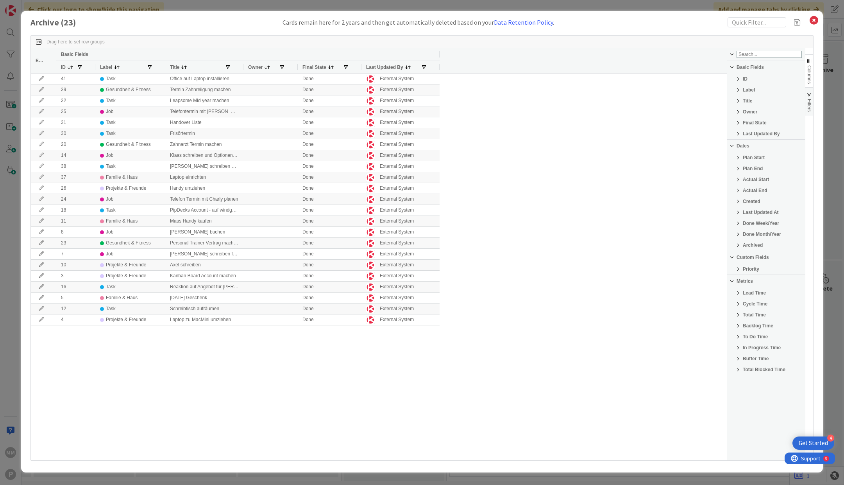
click at [809, 104] on span "Filters" at bounding box center [809, 105] width 5 height 13
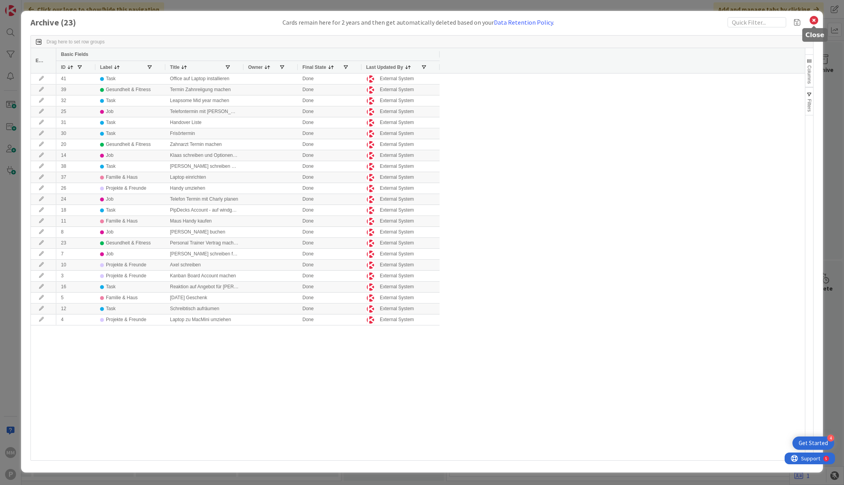
click at [816, 16] on icon at bounding box center [814, 20] width 10 height 11
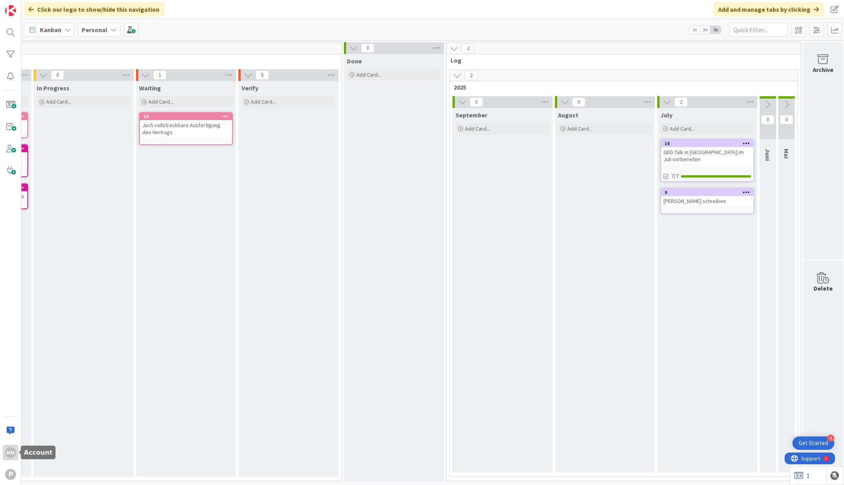
click at [12, 452] on div "MM" at bounding box center [10, 452] width 11 height 11
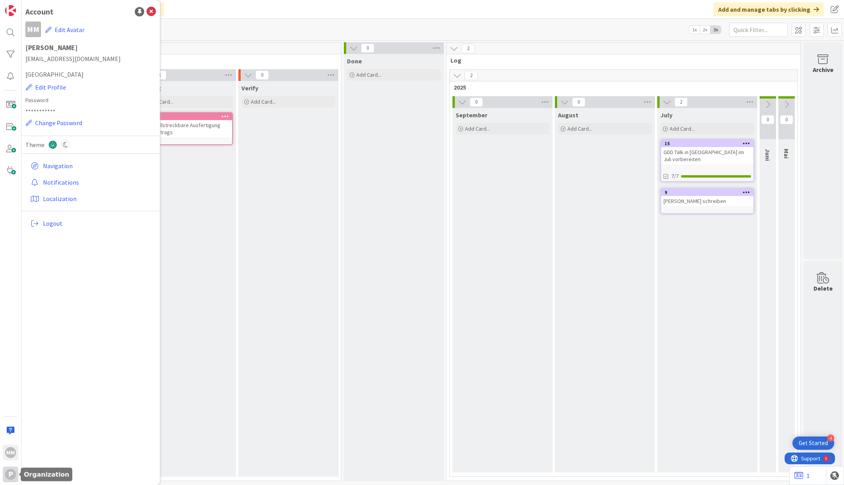
click at [10, 474] on div "P" at bounding box center [10, 474] width 11 height 11
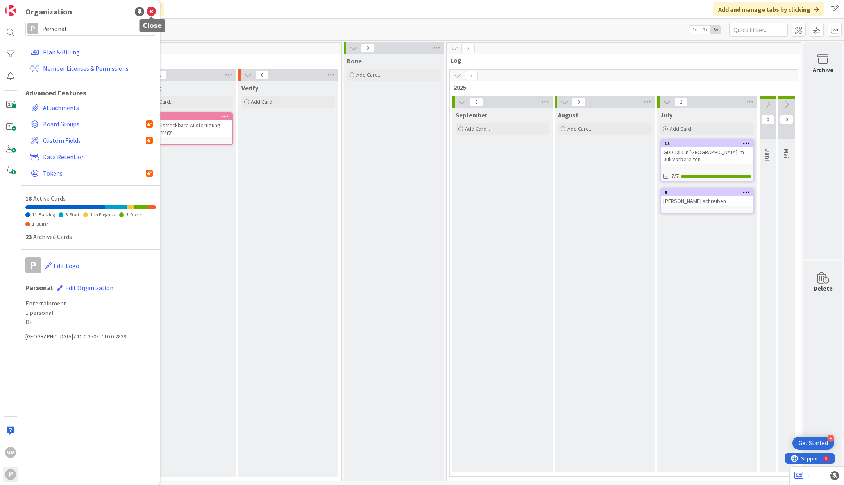
click at [156, 13] on div "Organization P Personal Plan & Billing Member Licenses & Permissions Advanced F…" at bounding box center [91, 242] width 138 height 485
click at [154, 11] on icon at bounding box center [151, 11] width 9 height 9
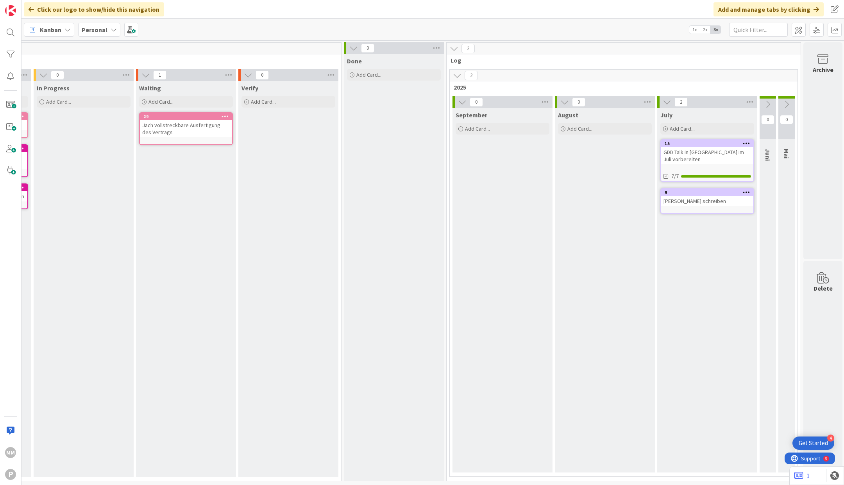
click at [70, 27] on icon at bounding box center [68, 30] width 6 height 6
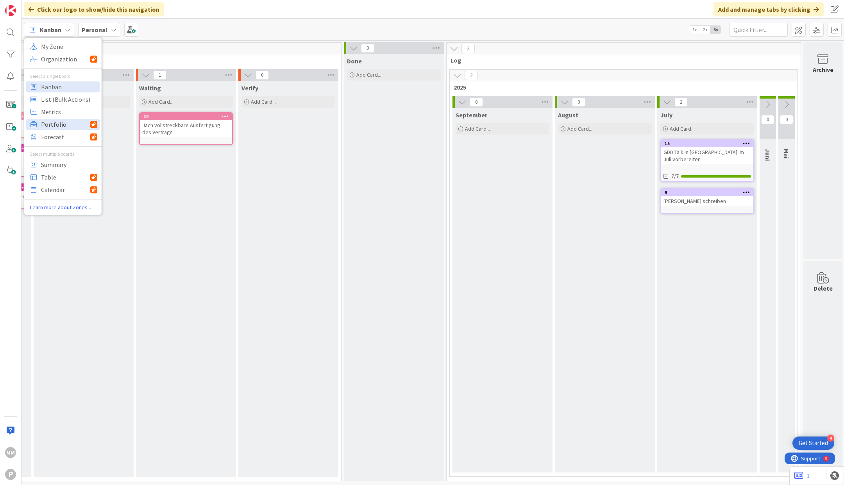
click at [86, 122] on span "Portfolio" at bounding box center [65, 124] width 49 height 12
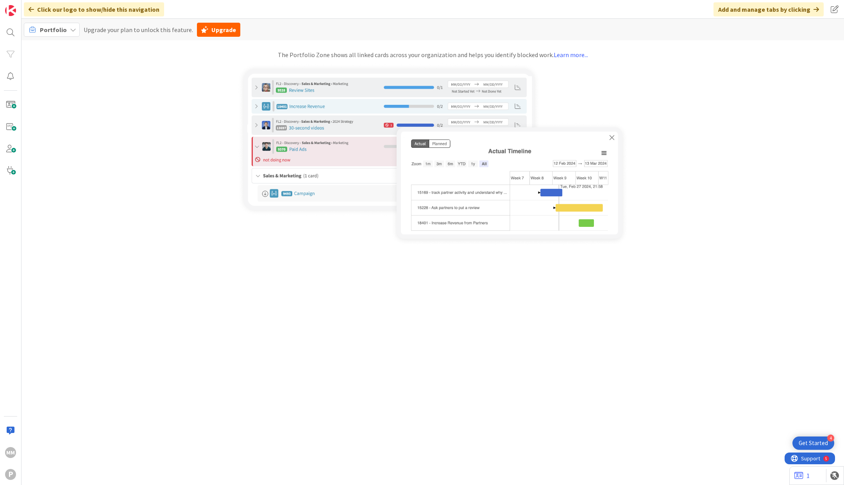
click at [70, 31] on icon at bounding box center [73, 30] width 6 height 6
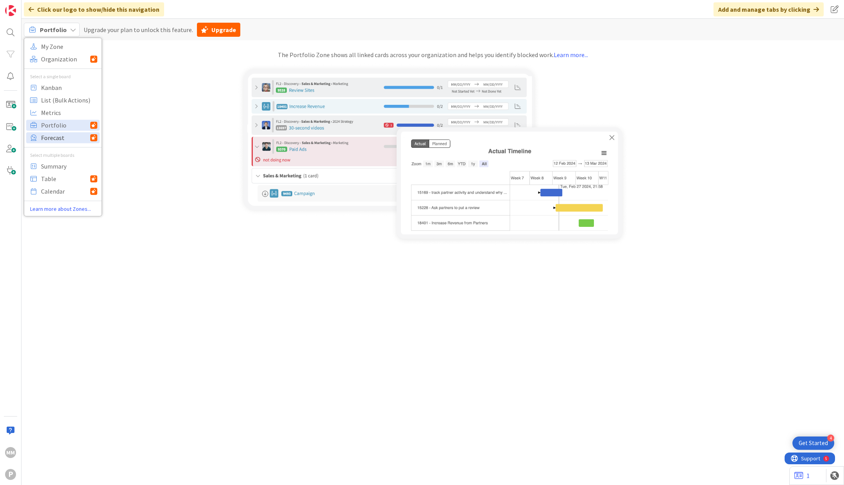
click at [70, 137] on span "Forecast" at bounding box center [65, 138] width 49 height 12
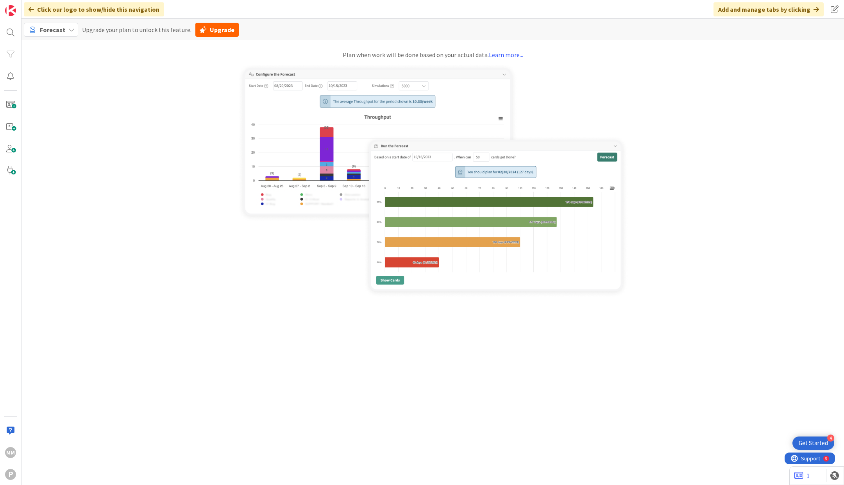
click at [64, 31] on div "Forecast" at bounding box center [51, 30] width 54 height 14
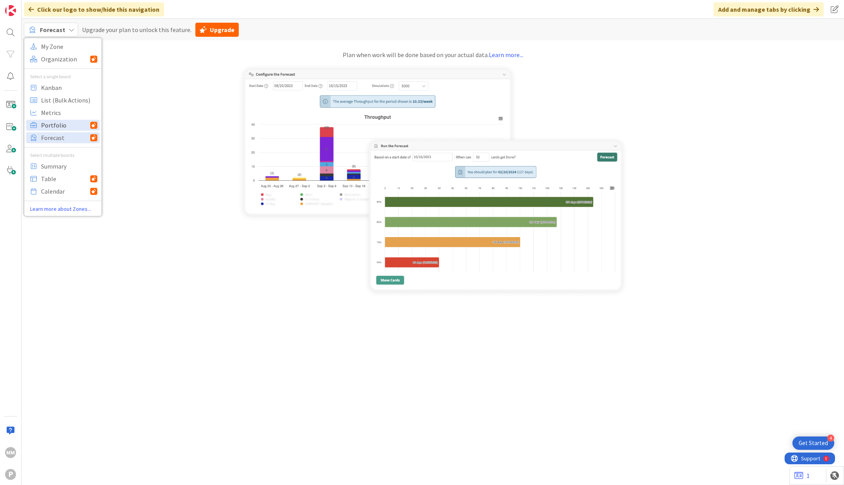
click at [59, 123] on span "Portfolio" at bounding box center [65, 125] width 49 height 12
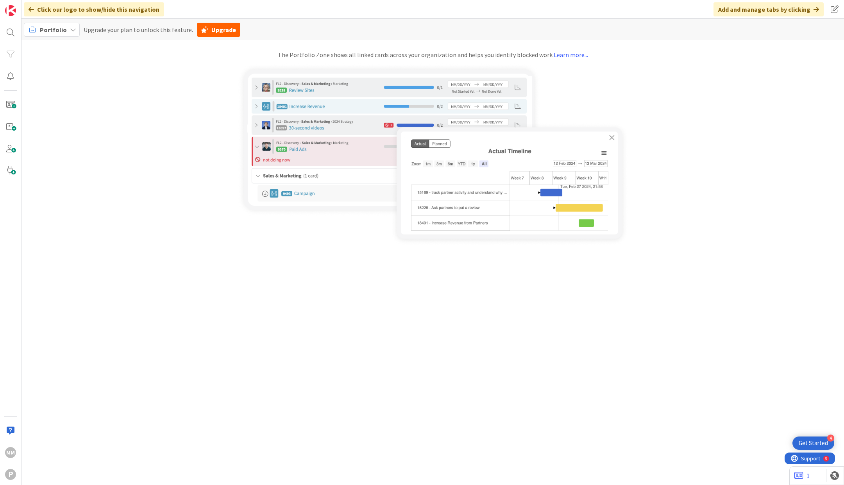
click at [71, 29] on icon at bounding box center [73, 30] width 6 height 6
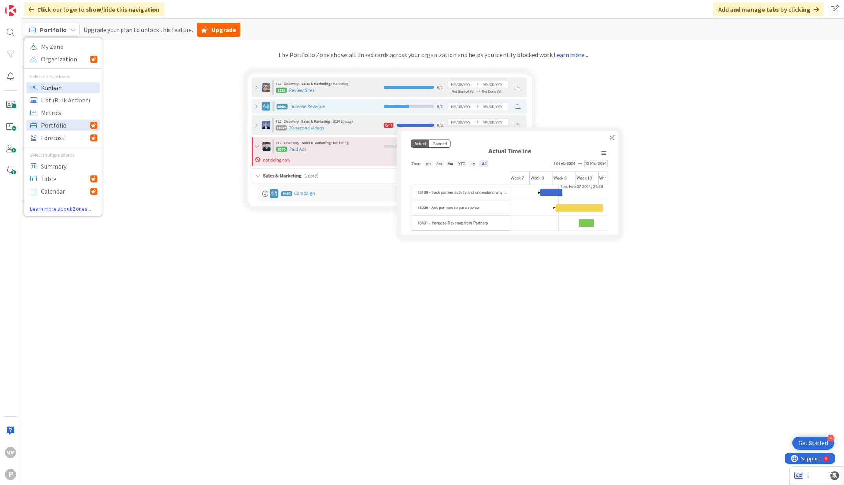
click at [57, 89] on span "Kanban" at bounding box center [69, 88] width 56 height 12
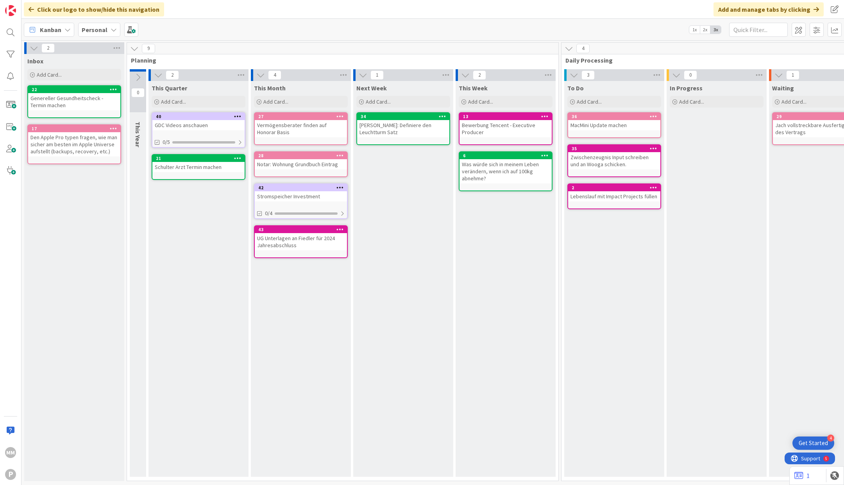
click at [112, 28] on icon at bounding box center [114, 30] width 6 height 6
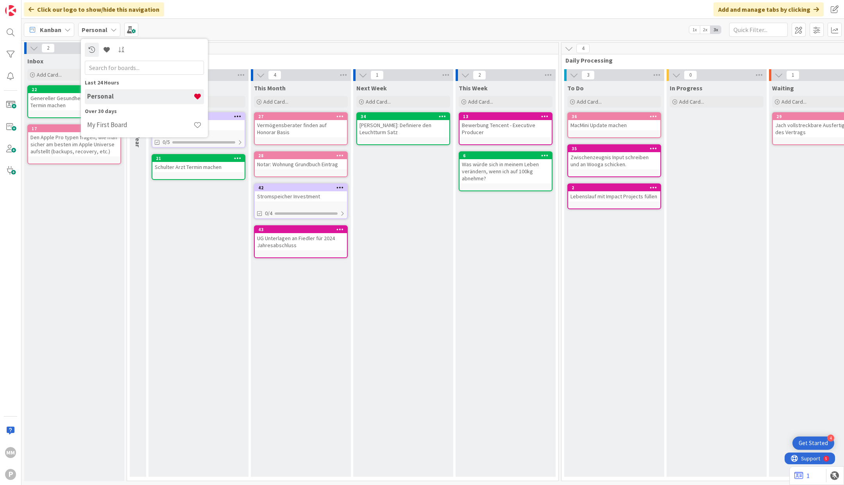
click at [112, 28] on icon at bounding box center [114, 30] width 6 height 6
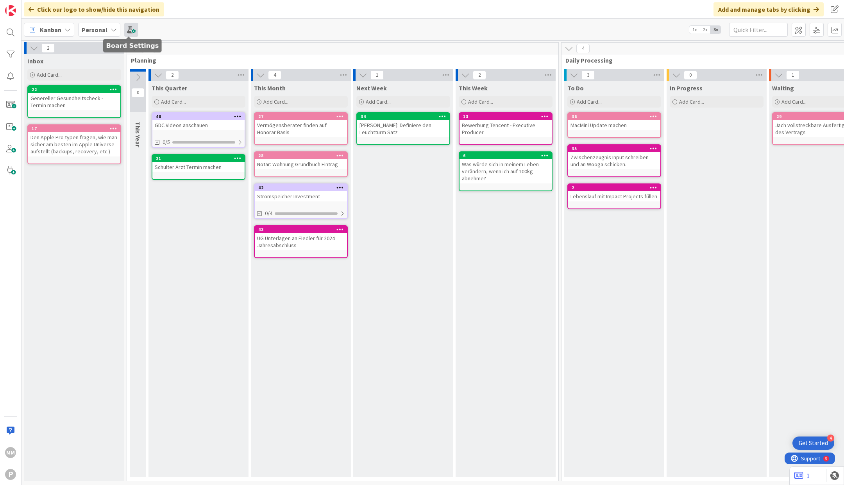
click at [125, 28] on span at bounding box center [131, 30] width 14 height 14
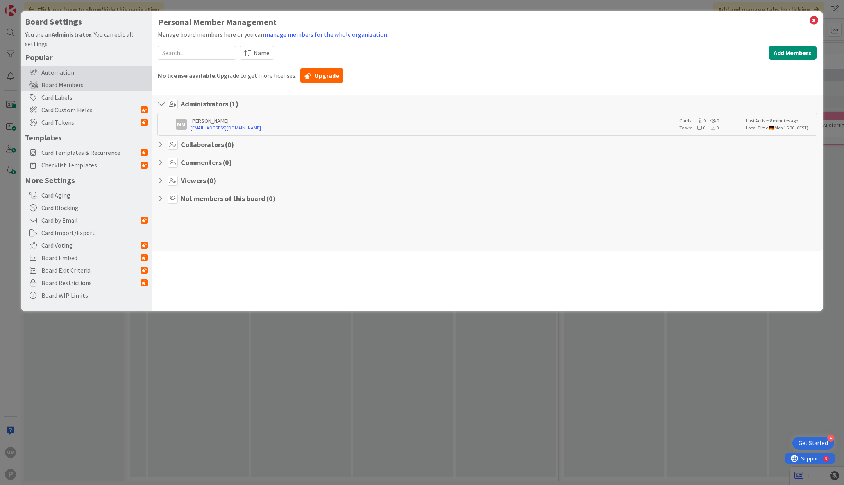
click at [62, 75] on div "Automation" at bounding box center [86, 72] width 131 height 13
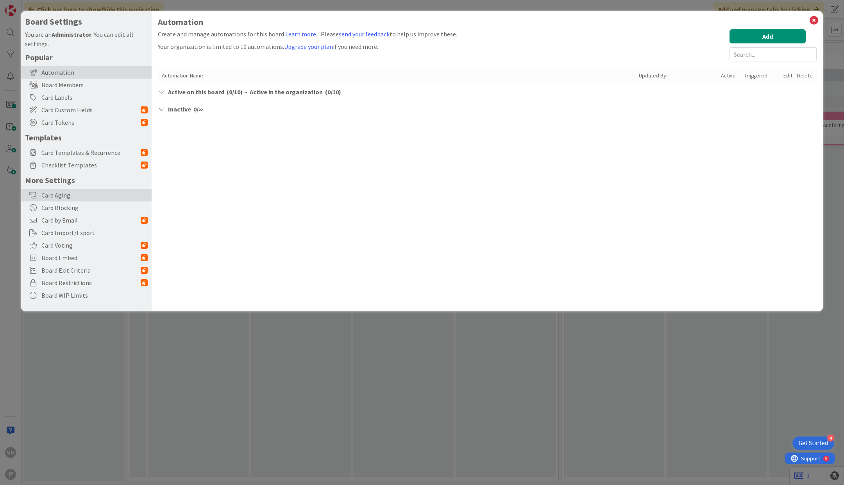
click at [53, 196] on div "Card Aging" at bounding box center [86, 195] width 131 height 13
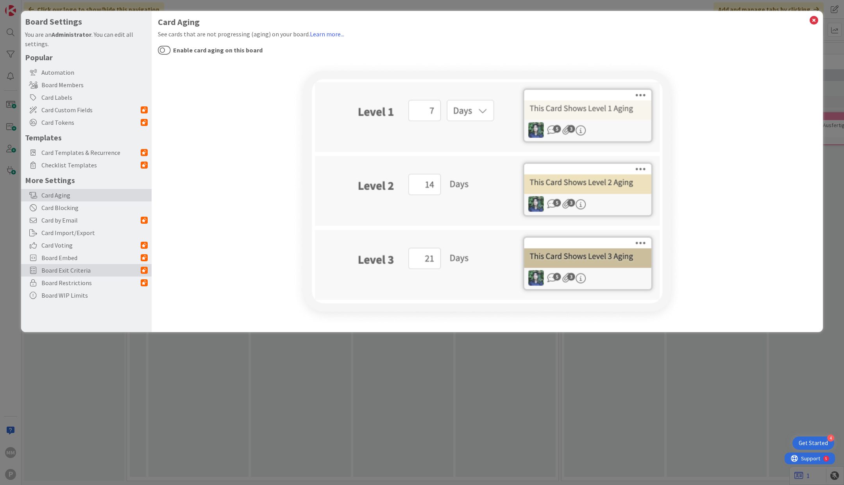
click at [52, 268] on span "Board Exit Criteria" at bounding box center [90, 269] width 99 height 9
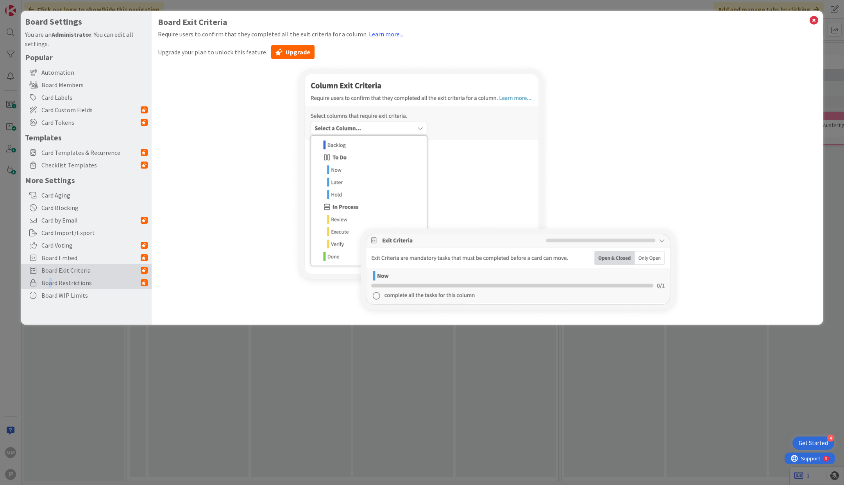
click at [50, 285] on span "Board Restrictions" at bounding box center [90, 282] width 99 height 9
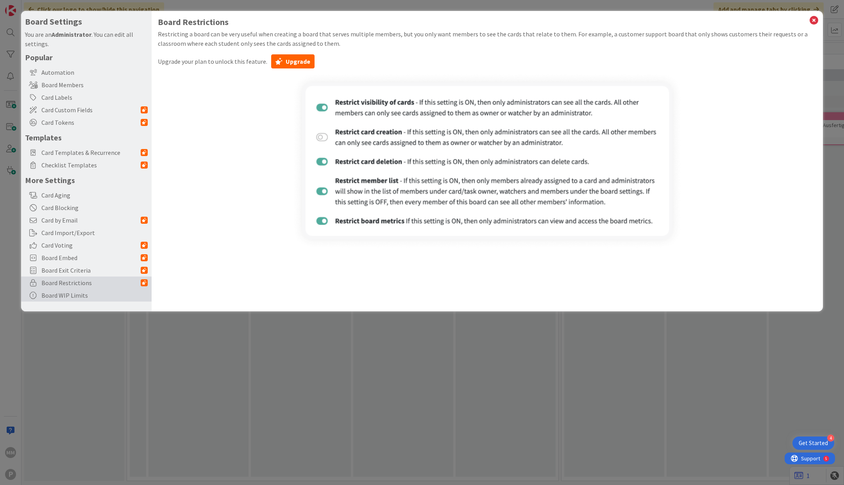
click at [50, 295] on div "Board WIP Limits" at bounding box center [86, 295] width 131 height 13
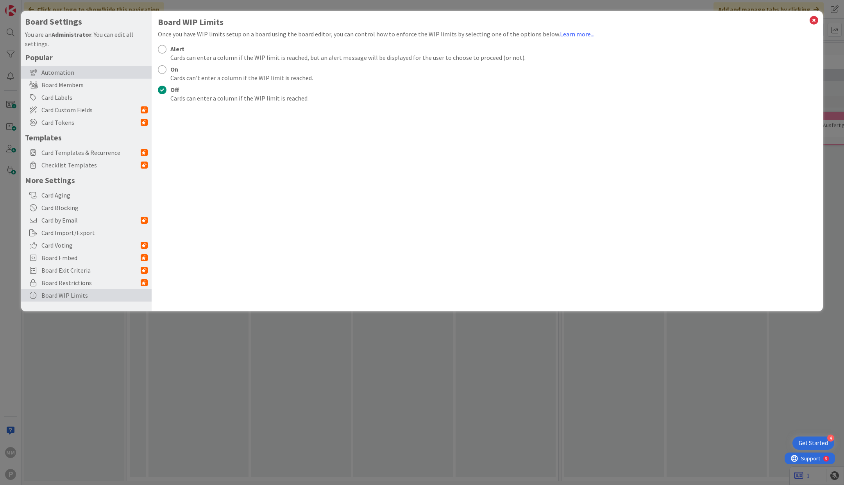
click at [72, 70] on div "Automation" at bounding box center [86, 72] width 131 height 13
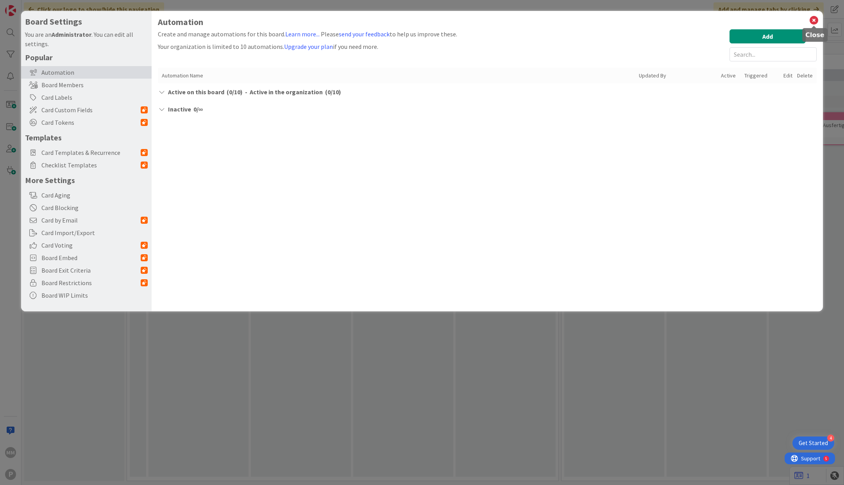
click at [815, 19] on icon at bounding box center [814, 20] width 10 height 11
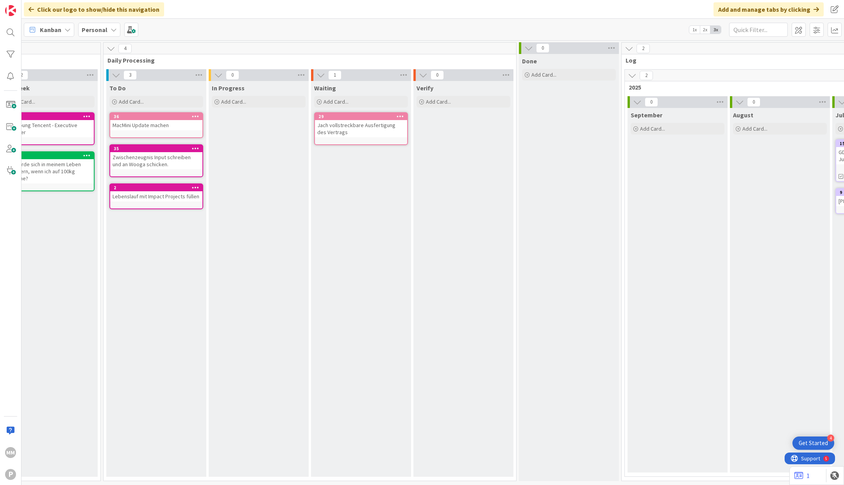
scroll to position [0, 633]
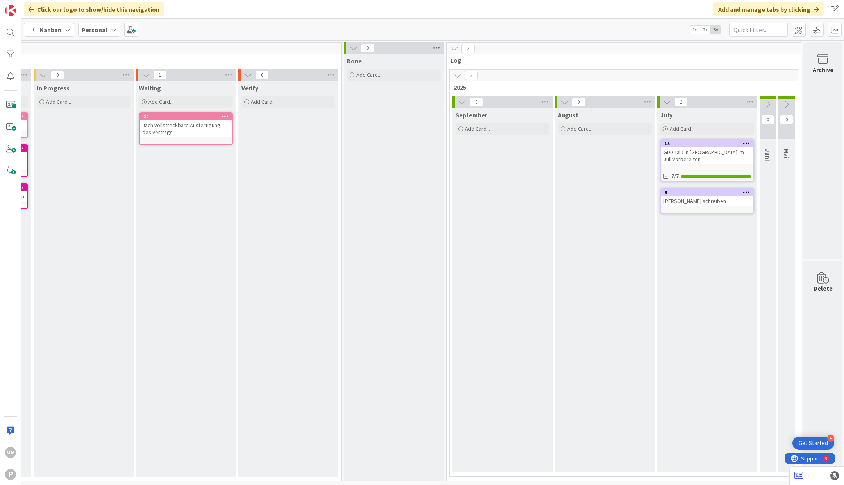
click at [439, 48] on icon at bounding box center [437, 48] width 10 height 12
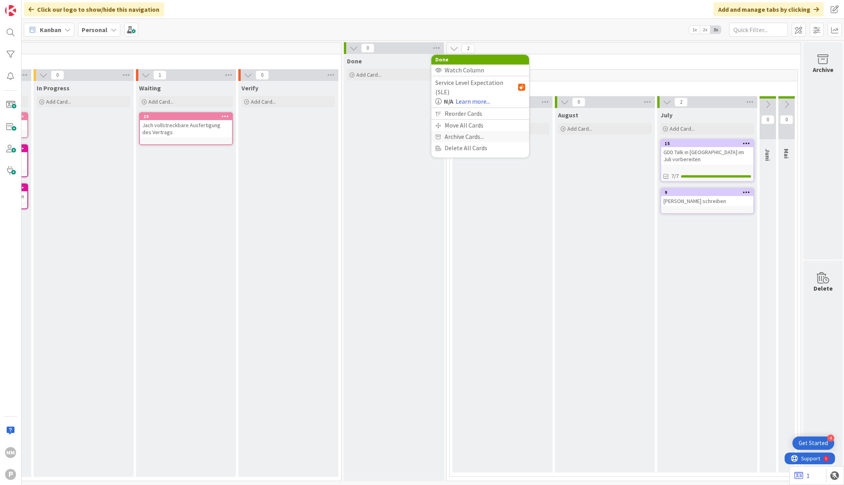
click at [483, 131] on span "Archive Cards..." at bounding box center [464, 136] width 39 height 11
click at [535, 31] on div "Kanban Personal 1x 2x 3x" at bounding box center [433, 30] width 823 height 22
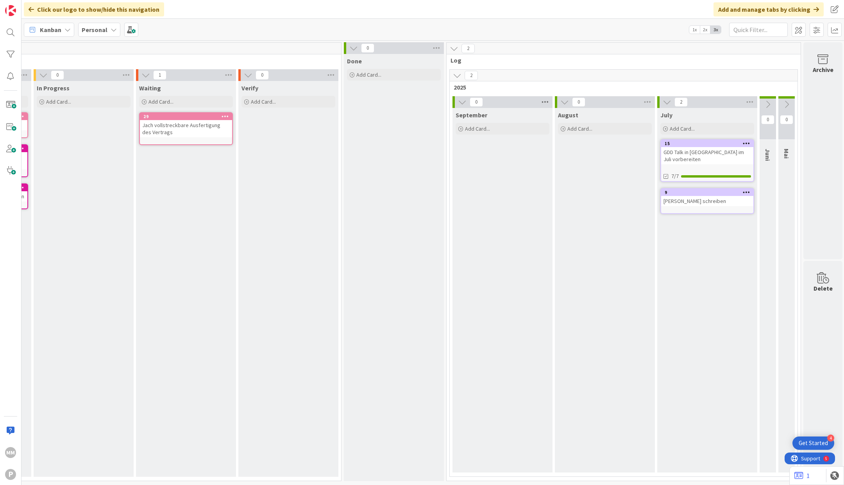
click at [545, 102] on icon at bounding box center [545, 102] width 10 height 12
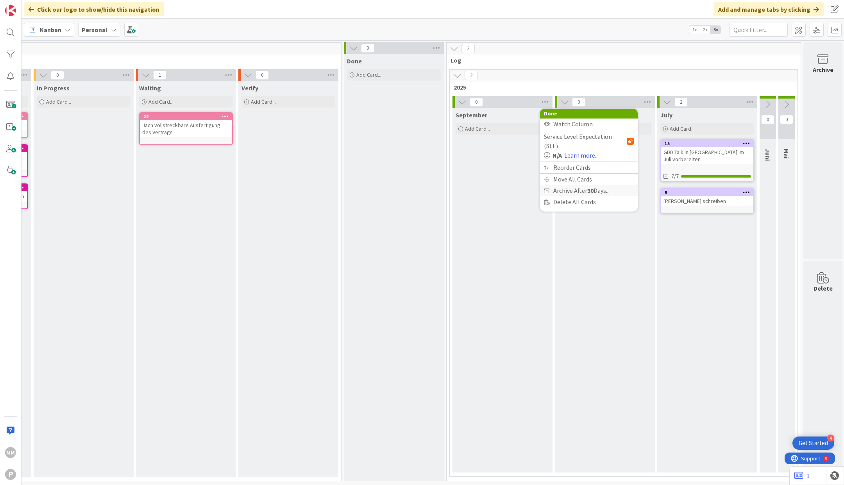
click at [596, 185] on span "Archive After 30 Days..." at bounding box center [582, 190] width 56 height 11
click at [571, 192] on span "Never" at bounding box center [567, 194] width 17 height 12
click at [499, 194] on div "September Add Card..." at bounding box center [503, 290] width 100 height 364
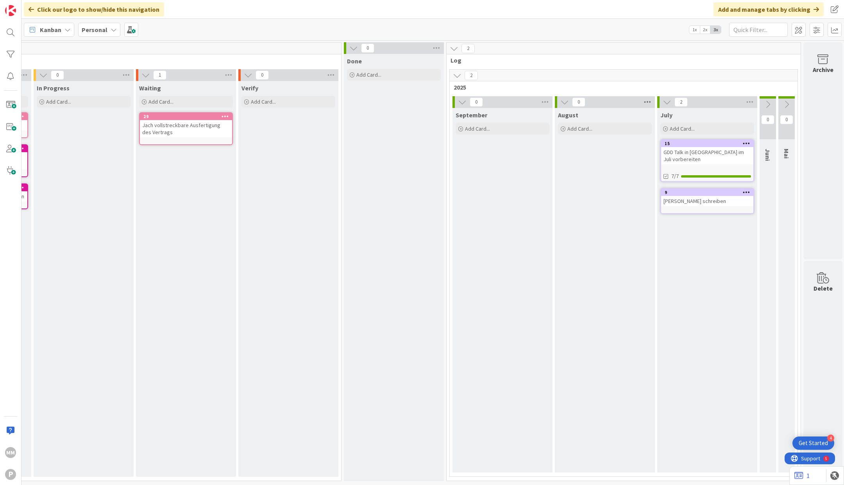
click at [644, 102] on icon at bounding box center [648, 102] width 10 height 12
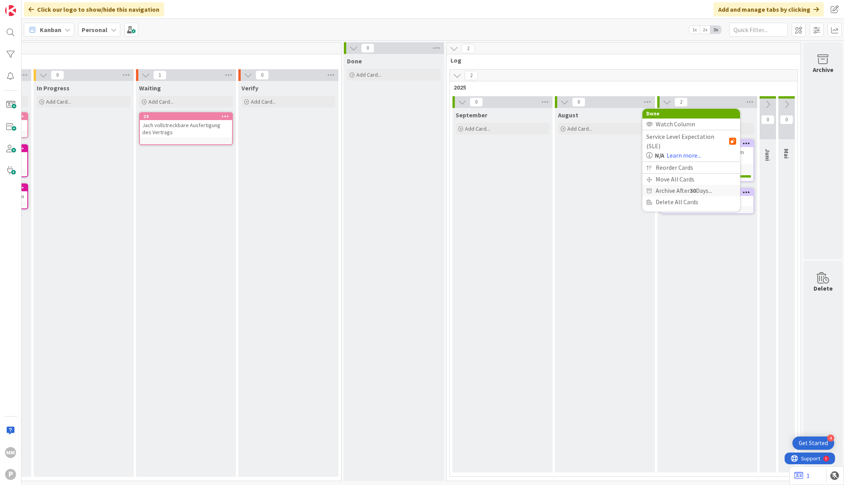
click at [657, 185] on span "Archive After 30 Days..." at bounding box center [684, 190] width 56 height 11
click at [650, 192] on div "radio" at bounding box center [653, 194] width 9 height 9
click at [655, 197] on div "radio" at bounding box center [653, 194] width 9 height 9
click at [628, 196] on div "August Add Card..." at bounding box center [605, 290] width 100 height 364
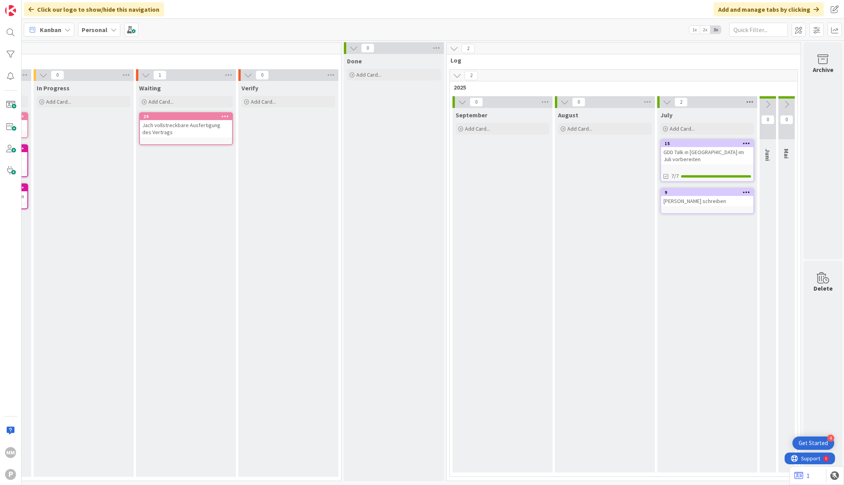
click at [749, 103] on icon at bounding box center [750, 102] width 10 height 12
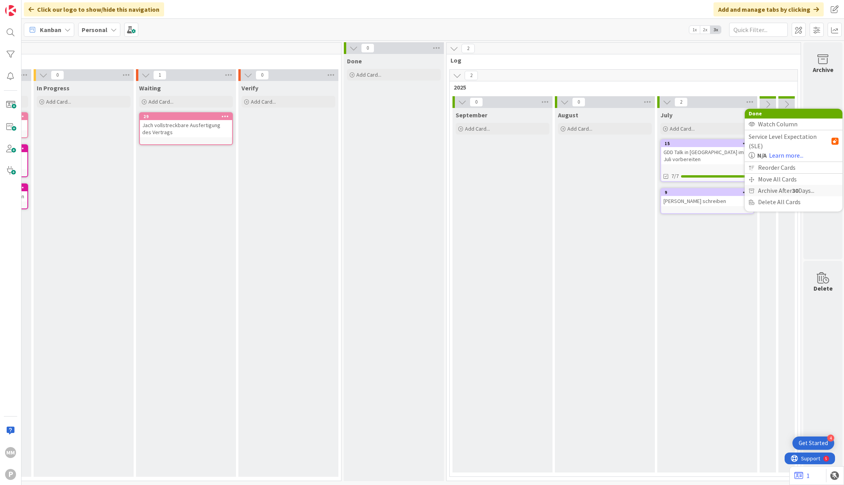
click at [761, 185] on span "Archive After 30 Days..." at bounding box center [786, 190] width 56 height 11
click at [760, 193] on button "Never" at bounding box center [766, 194] width 34 height 13
click at [640, 204] on div "August Add Card..." at bounding box center [605, 290] width 100 height 364
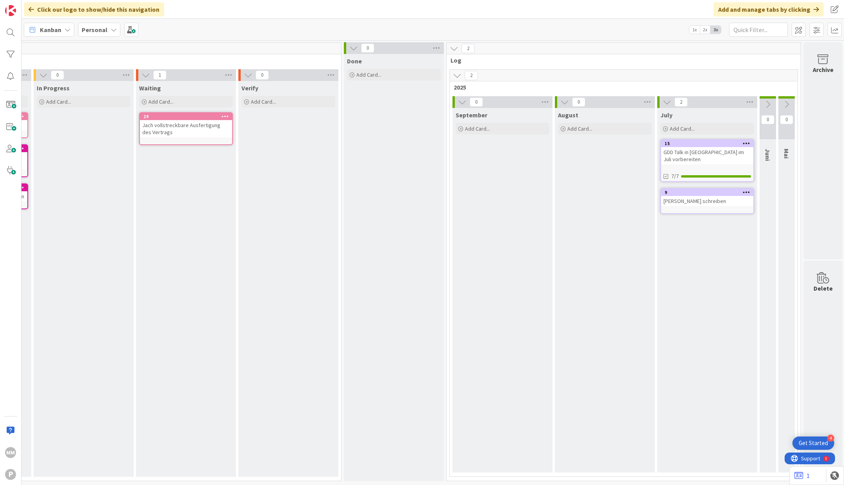
click at [769, 106] on icon at bounding box center [768, 104] width 9 height 9
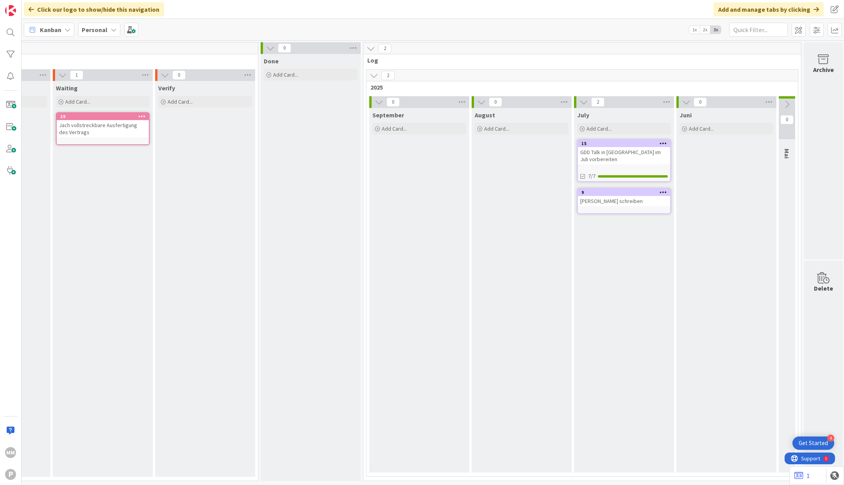
click at [786, 104] on icon at bounding box center [787, 104] width 9 height 9
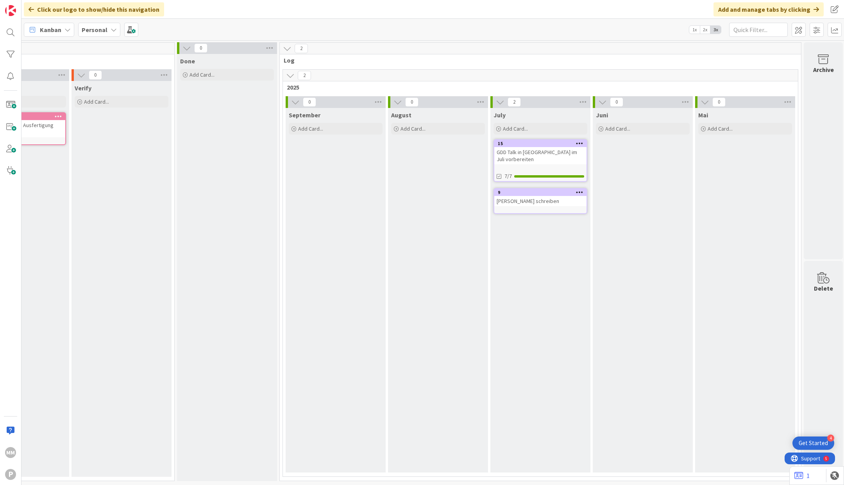
click at [786, 104] on icon at bounding box center [788, 102] width 10 height 12
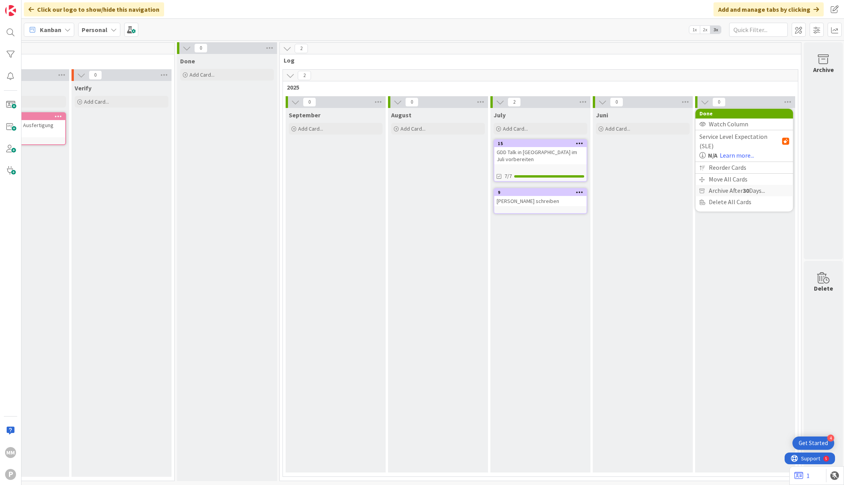
click at [743, 186] on b "30" at bounding box center [746, 190] width 6 height 8
click at [721, 194] on span "Never" at bounding box center [723, 194] width 17 height 12
click at [692, 212] on div "0 Juni Add Card..." at bounding box center [643, 286] width 102 height 380
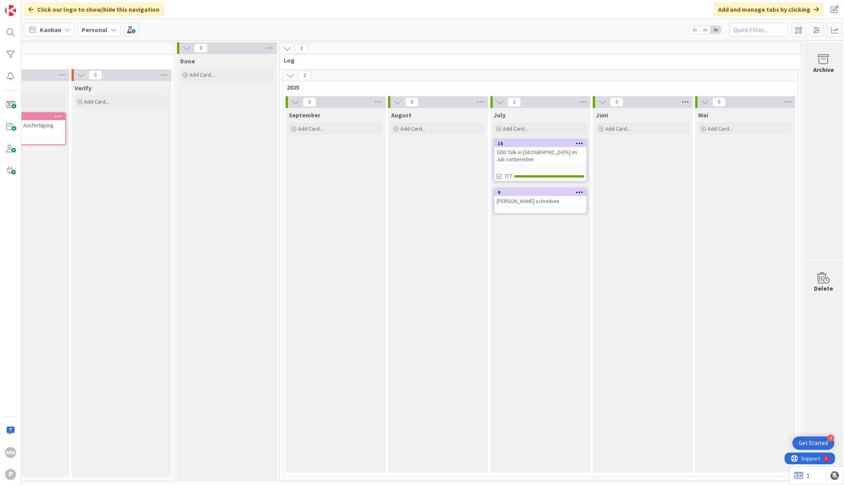
click at [686, 100] on icon at bounding box center [686, 102] width 10 height 12
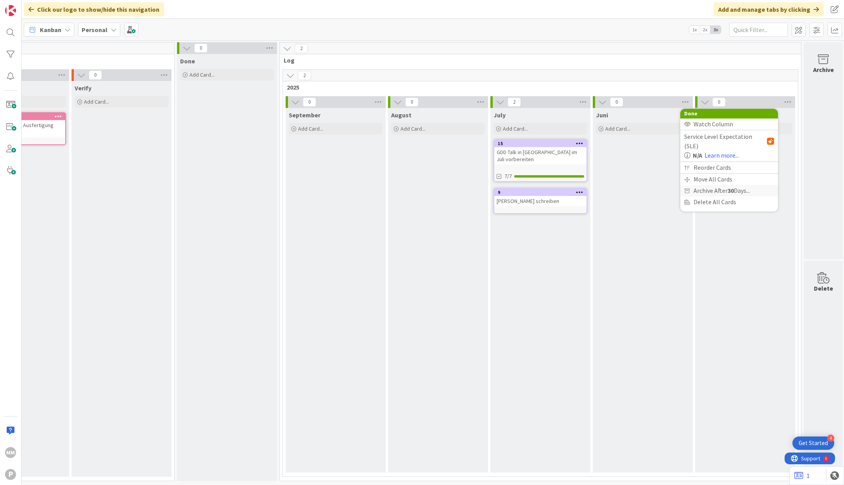
click at [692, 185] on div "Archive After 30 Days..." at bounding box center [730, 190] width 98 height 11
click at [690, 194] on div "radio" at bounding box center [691, 194] width 9 height 9
click at [676, 196] on div "Juni Add Card..." at bounding box center [643, 290] width 100 height 364
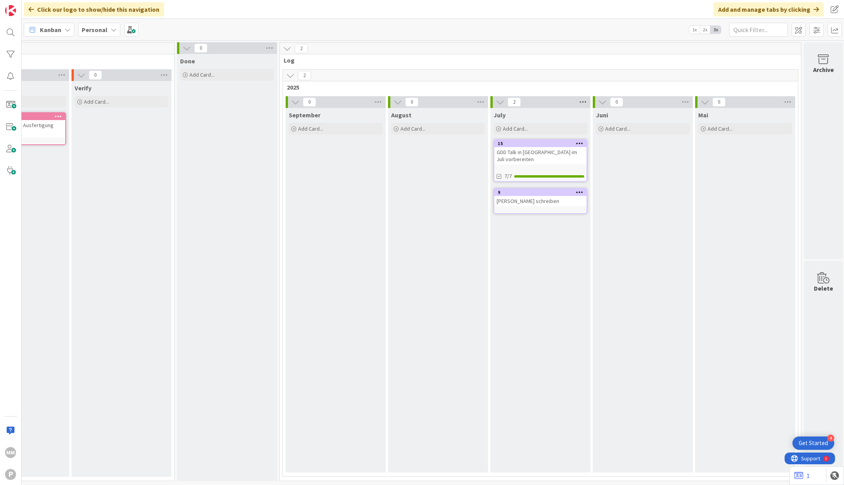
click at [583, 102] on icon at bounding box center [583, 102] width 10 height 12
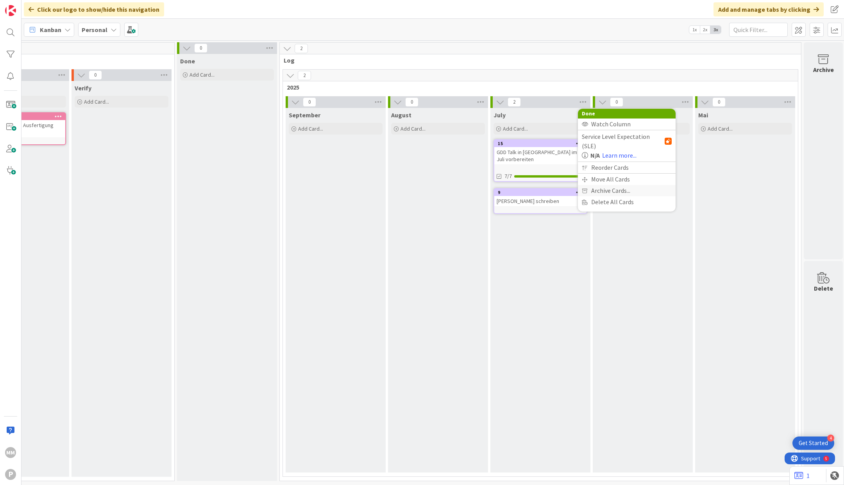
click at [641, 185] on div "Archive Cards..." at bounding box center [627, 190] width 98 height 11
click at [625, 246] on div "Juni Add Card..." at bounding box center [643, 290] width 100 height 364
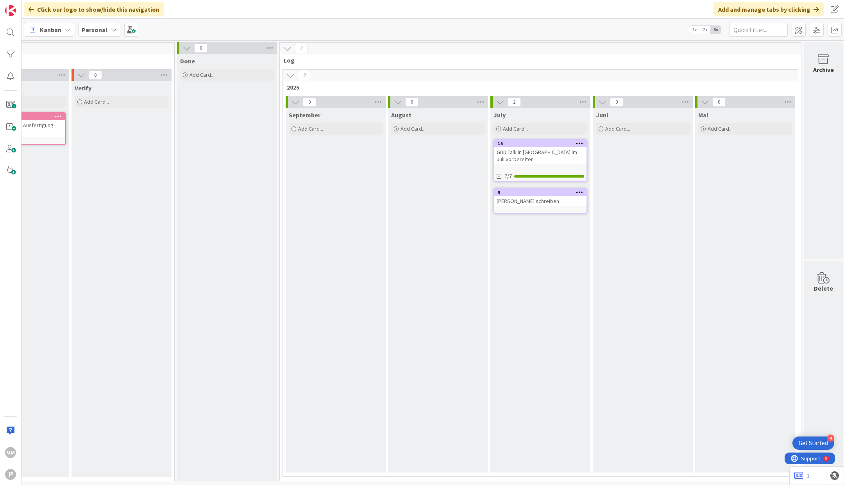
click at [701, 100] on icon at bounding box center [705, 102] width 9 height 9
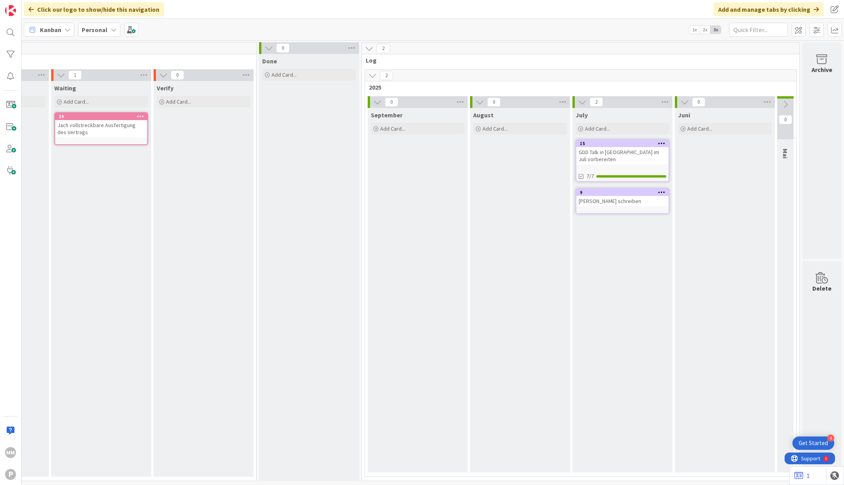
scroll to position [0, 717]
click at [684, 100] on icon at bounding box center [686, 102] width 9 height 9
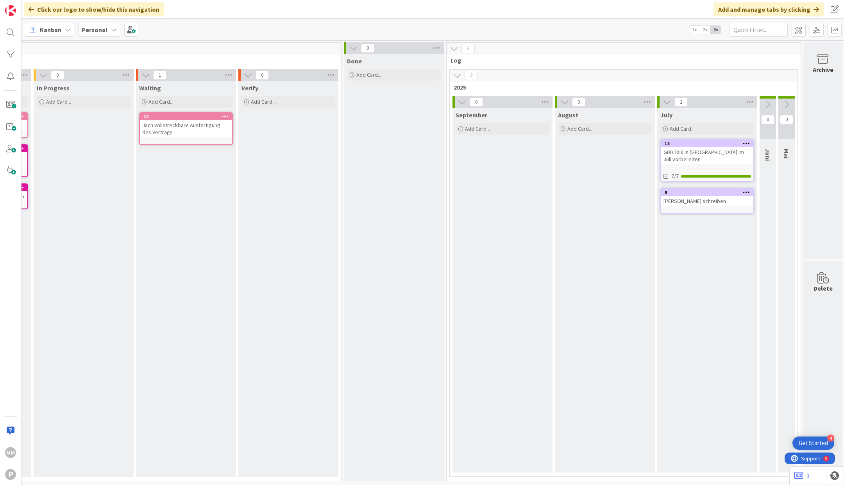
click at [666, 102] on icon at bounding box center [667, 102] width 9 height 9
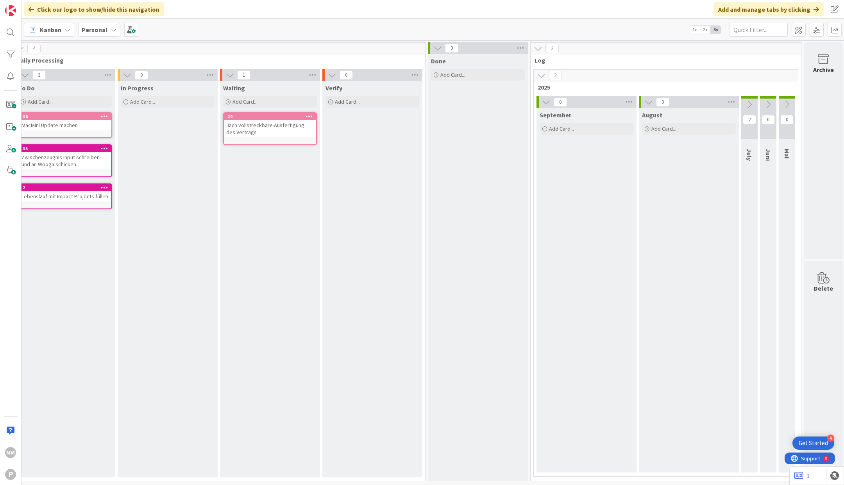
click at [646, 102] on icon at bounding box center [649, 102] width 9 height 9
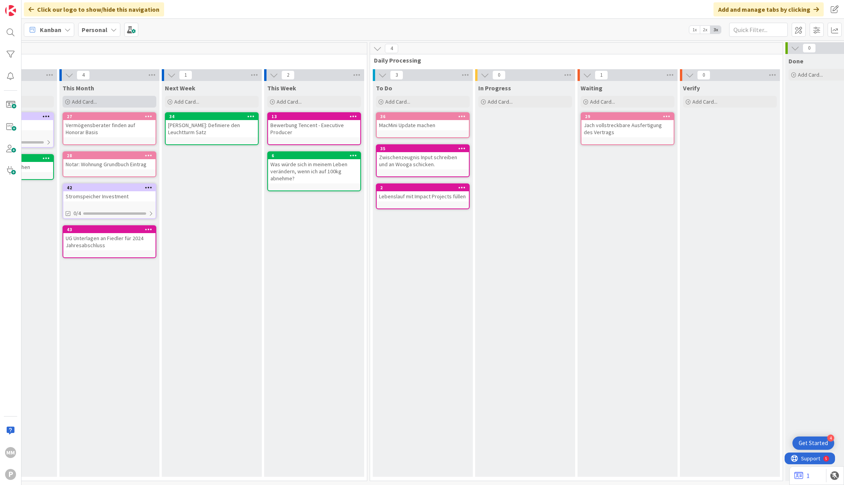
scroll to position [0, 0]
